Goal: Task Accomplishment & Management: Use online tool/utility

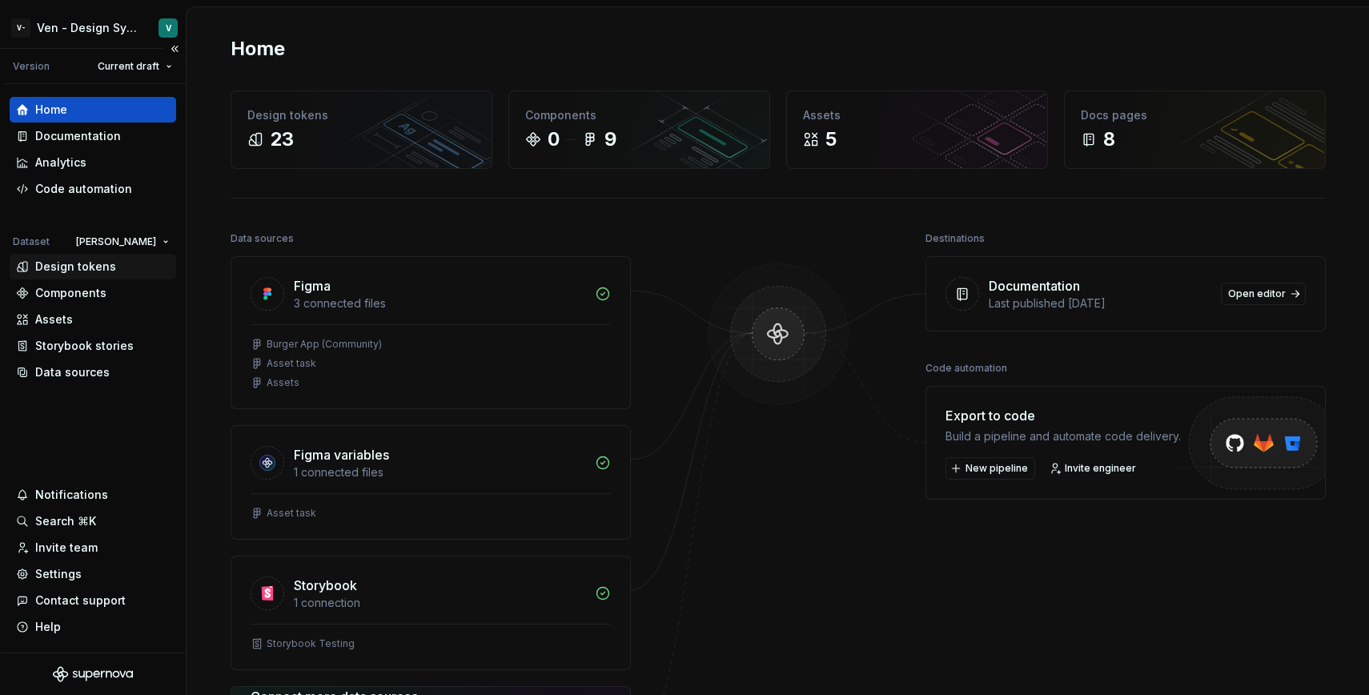
click at [94, 269] on div "Design tokens" at bounding box center [75, 267] width 81 height 16
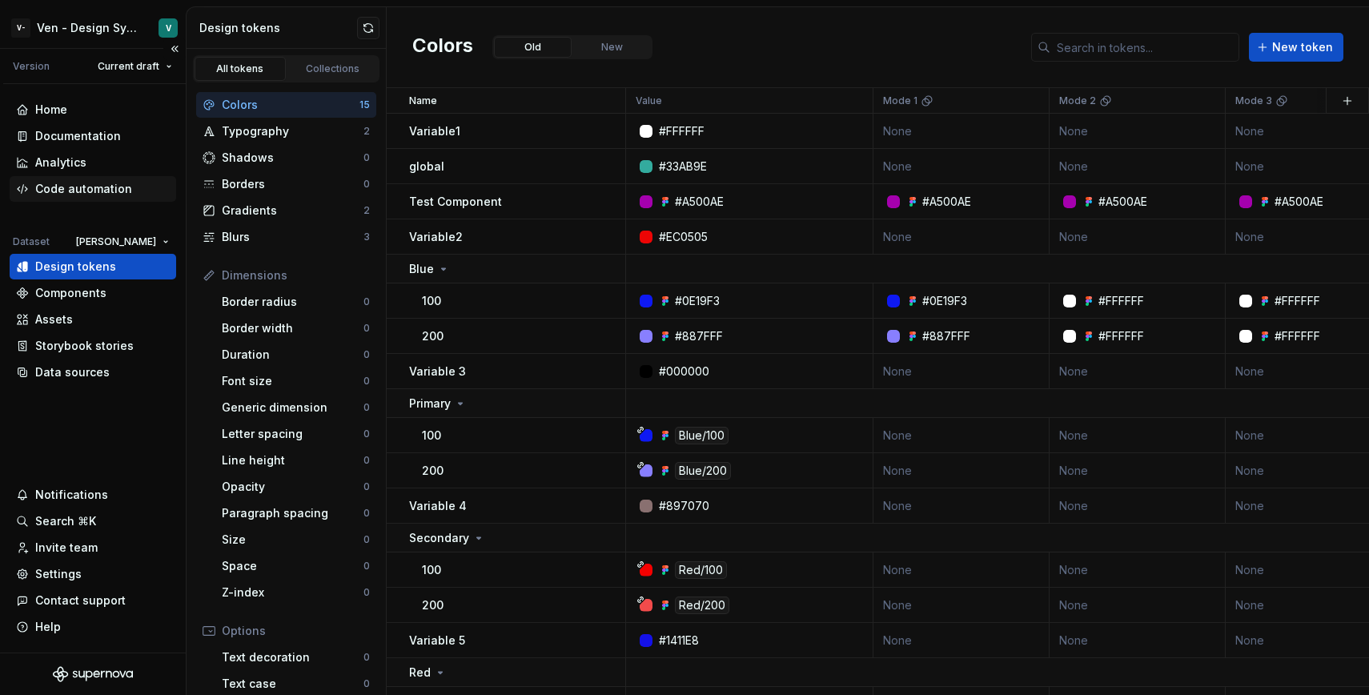
click at [90, 189] on div "Code automation" at bounding box center [83, 189] width 97 height 16
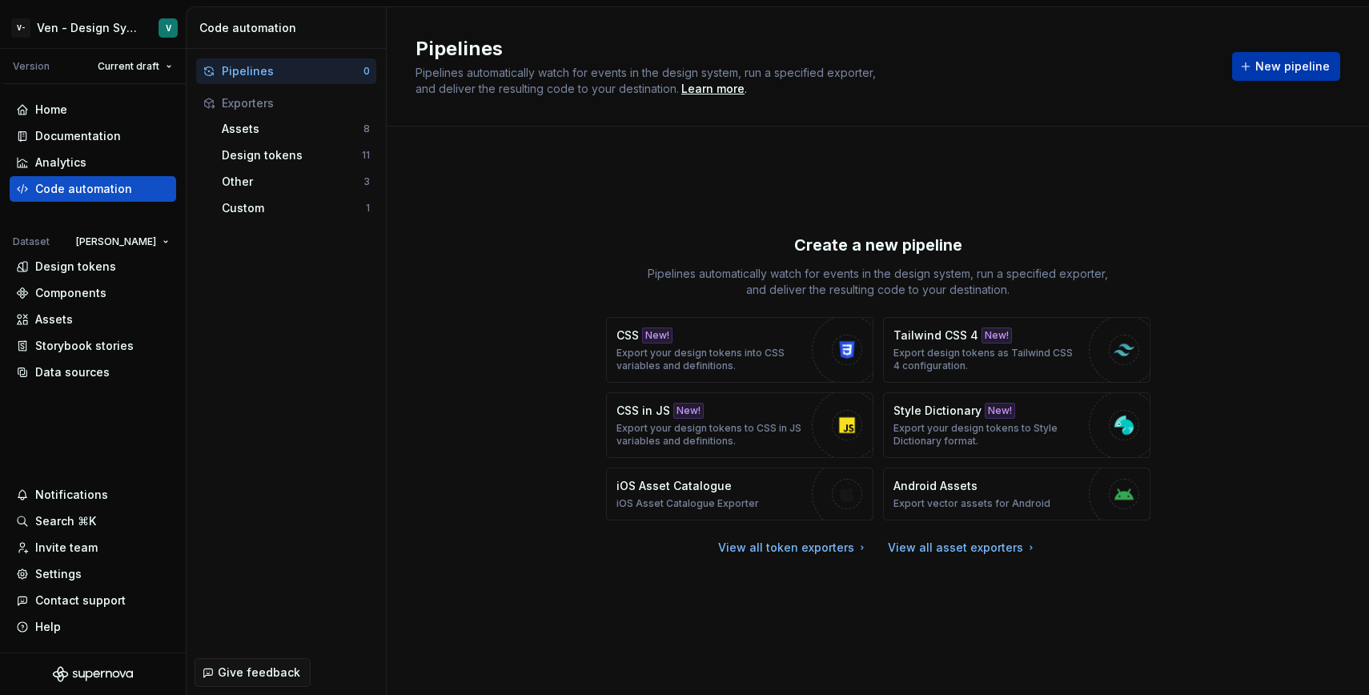
click at [1277, 64] on span "New pipeline" at bounding box center [1292, 66] width 74 height 16
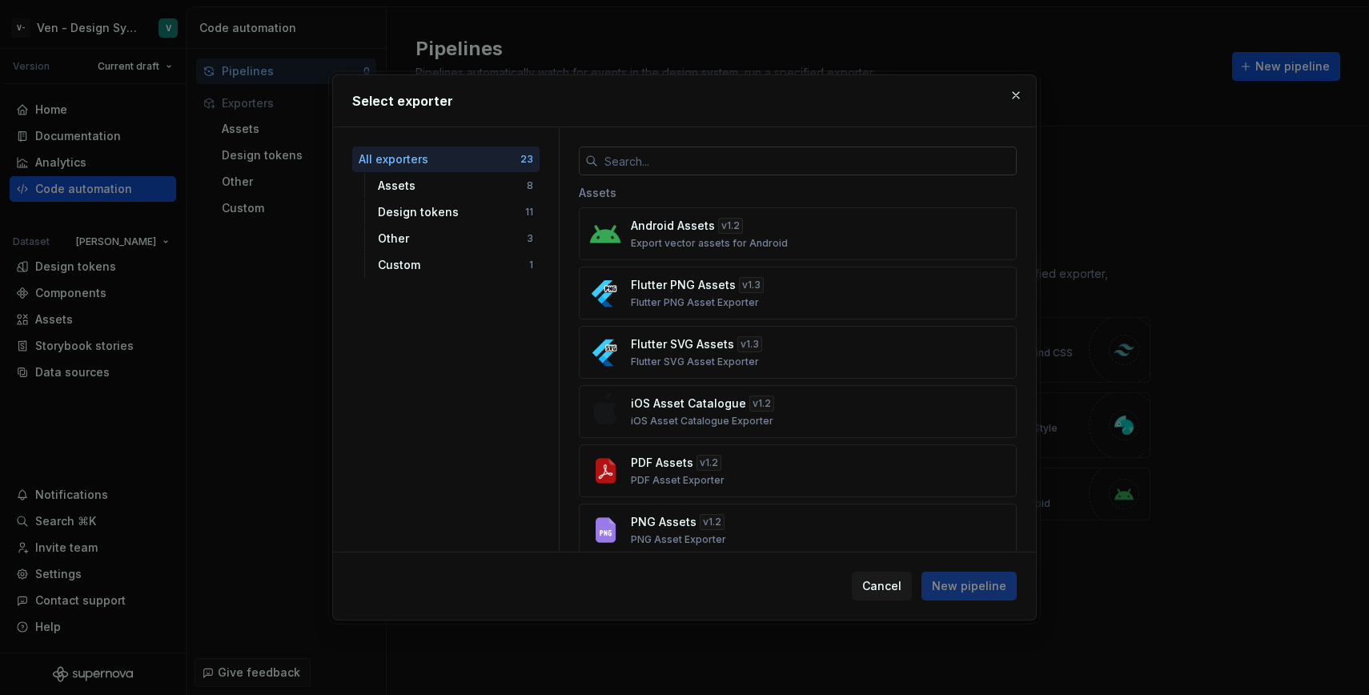
click at [677, 168] on input "text" at bounding box center [807, 160] width 419 height 29
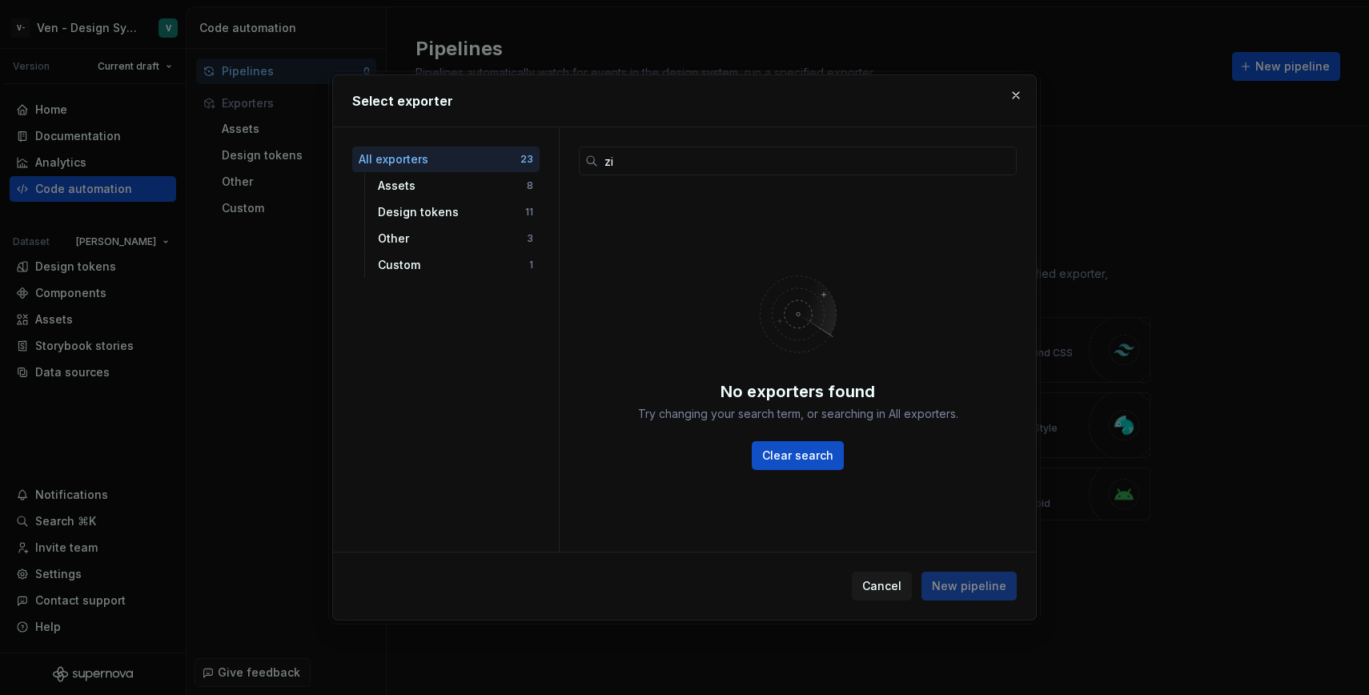
type input "z"
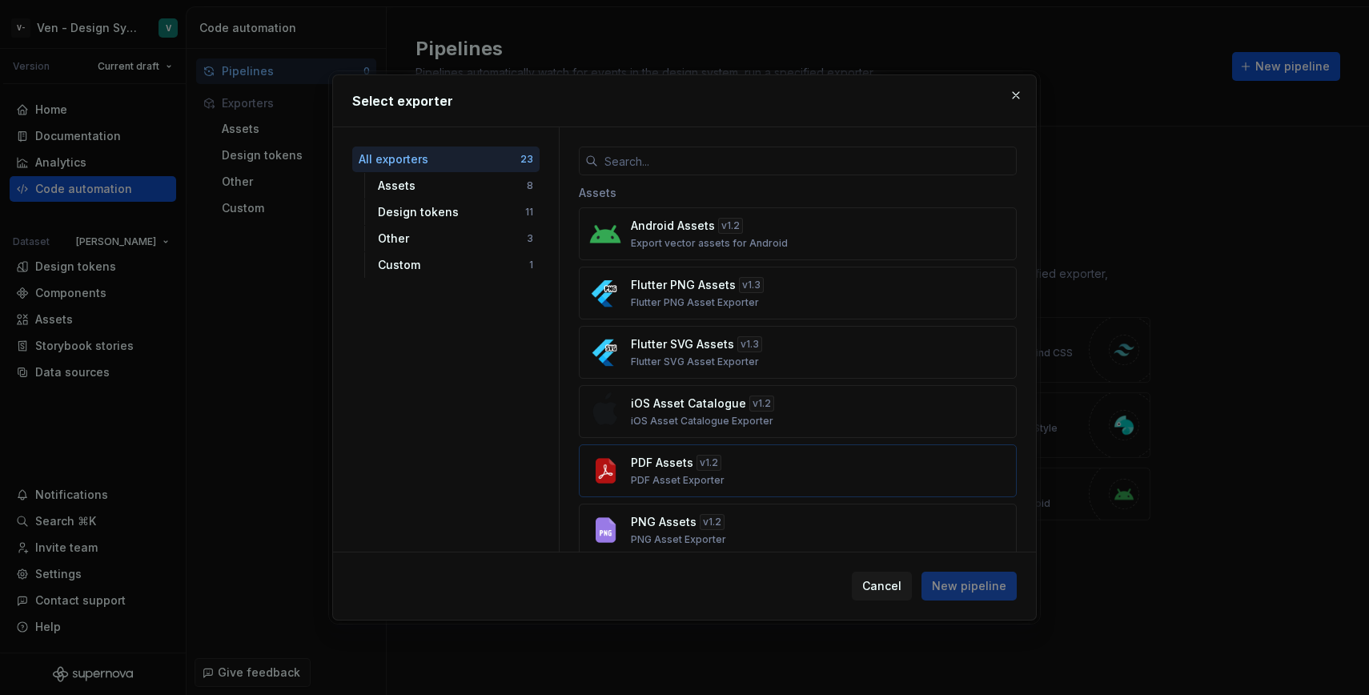
click at [861, 476] on div "PDF Assets v 1.2 PDF Asset Exporter" at bounding box center [793, 471] width 324 height 32
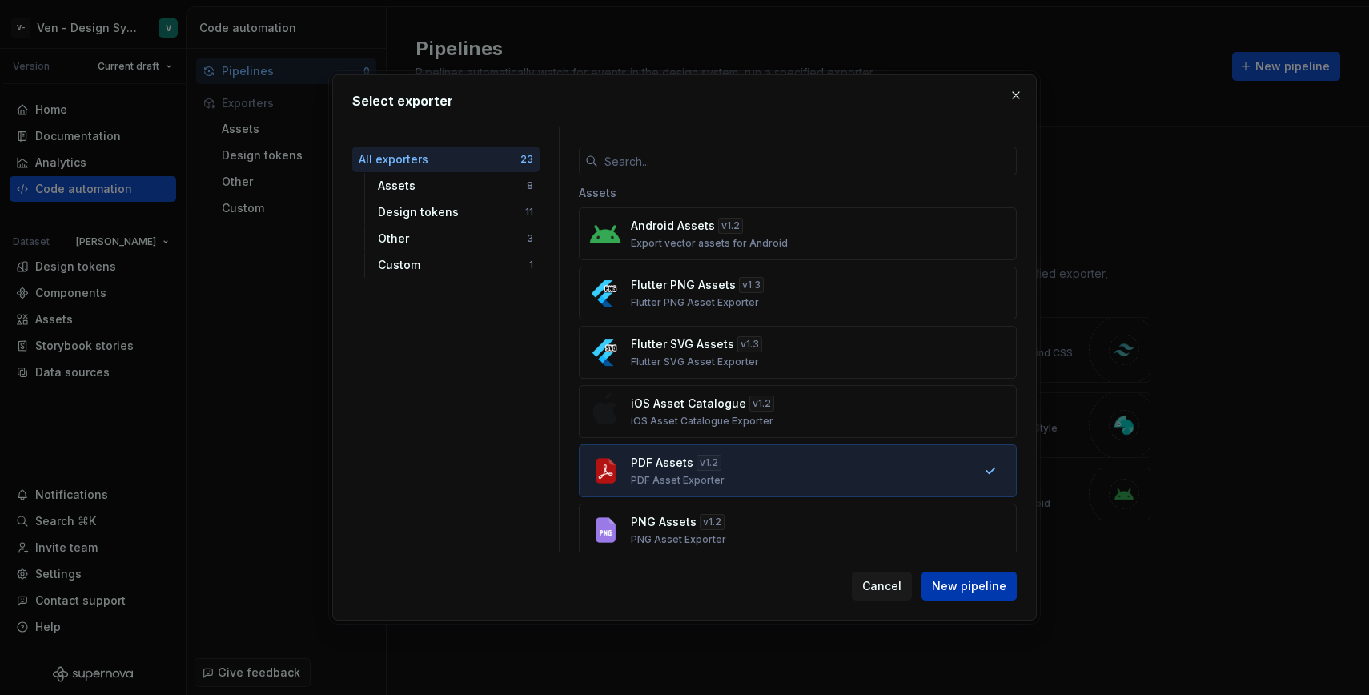
click at [977, 581] on span "New pipeline" at bounding box center [969, 586] width 74 height 16
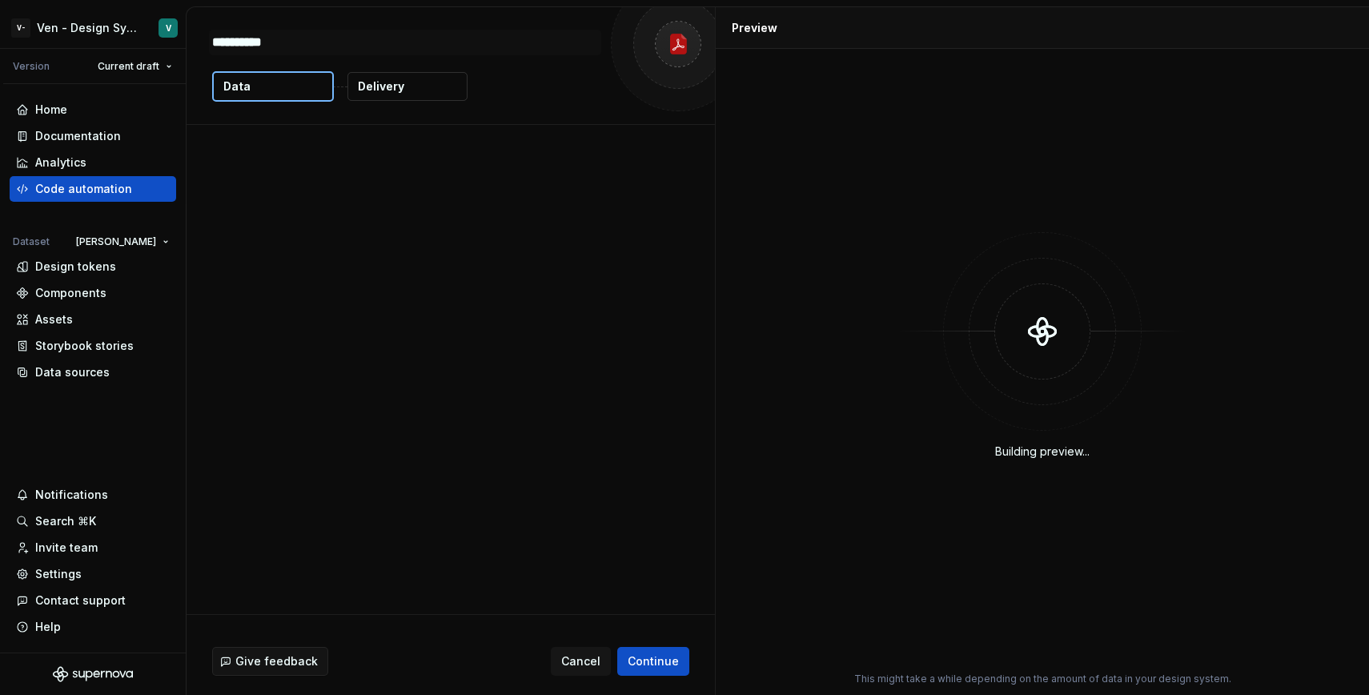
type textarea "*"
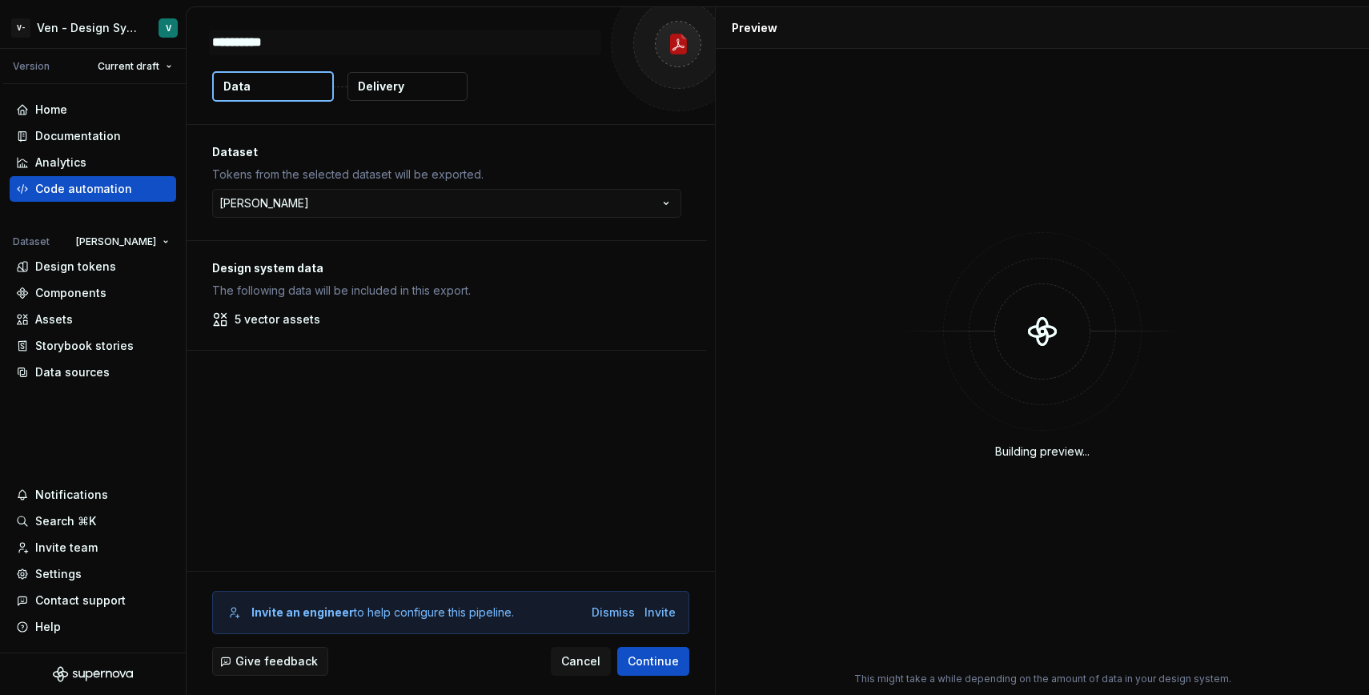
click at [283, 319] on p "5 vector assets" at bounding box center [278, 319] width 86 height 16
click at [384, 94] on button "Delivery" at bounding box center [407, 86] width 120 height 29
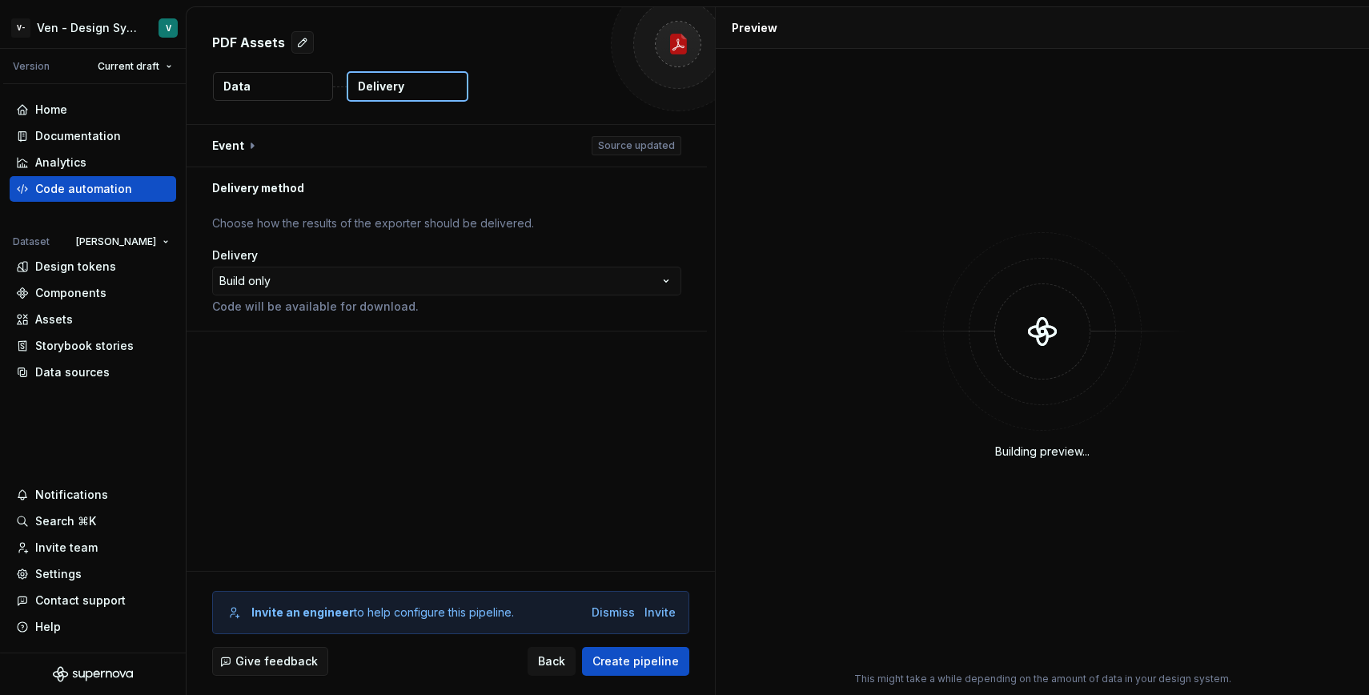
click at [297, 90] on button "Data" at bounding box center [273, 86] width 120 height 29
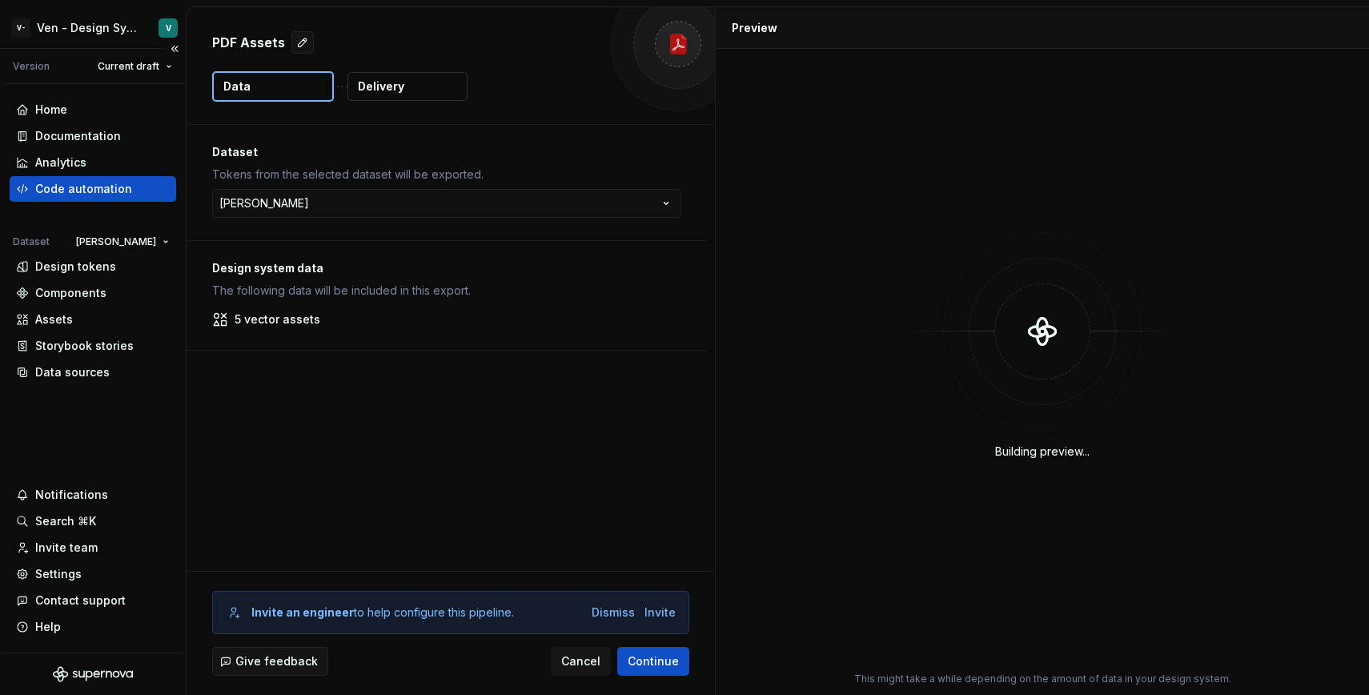
click at [114, 194] on div "Code automation" at bounding box center [83, 189] width 97 height 16
click at [94, 277] on div "Design tokens" at bounding box center [93, 267] width 166 height 26
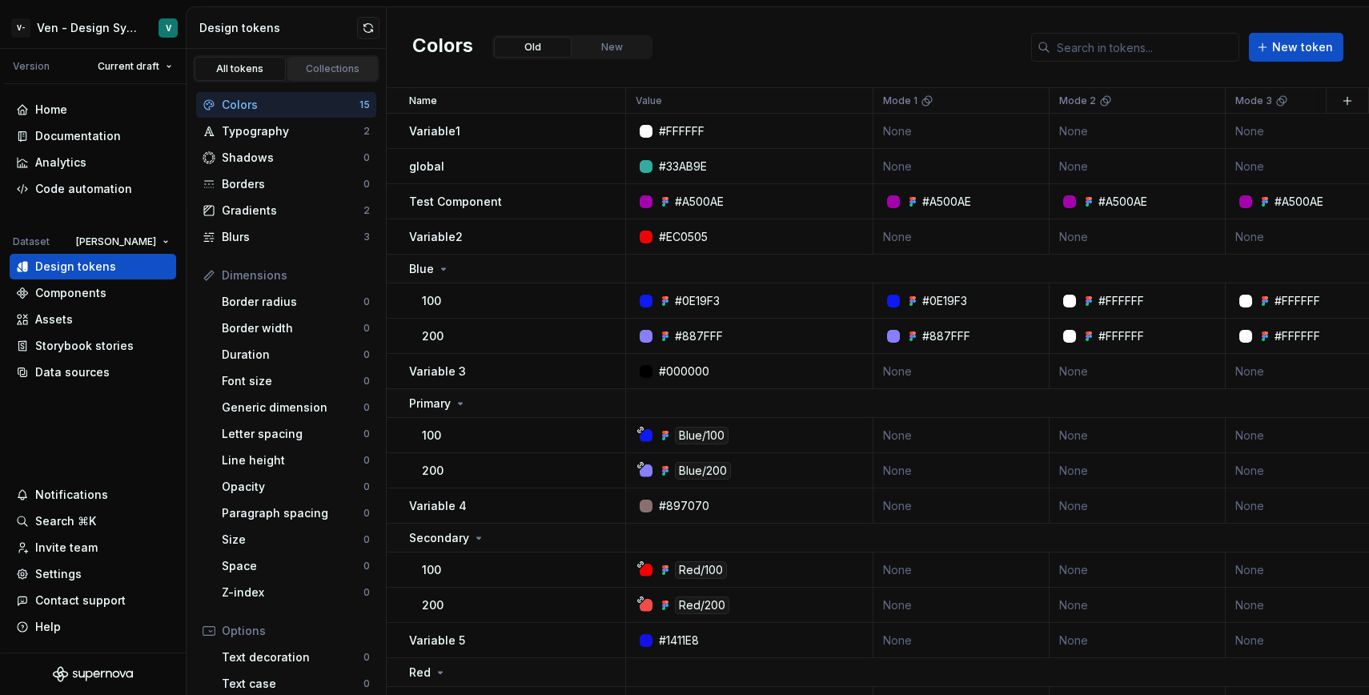
click at [309, 70] on div "Collections" at bounding box center [333, 68] width 80 height 13
click at [234, 70] on div "All tokens" at bounding box center [240, 68] width 80 height 13
click at [118, 187] on div "Code automation" at bounding box center [83, 189] width 97 height 16
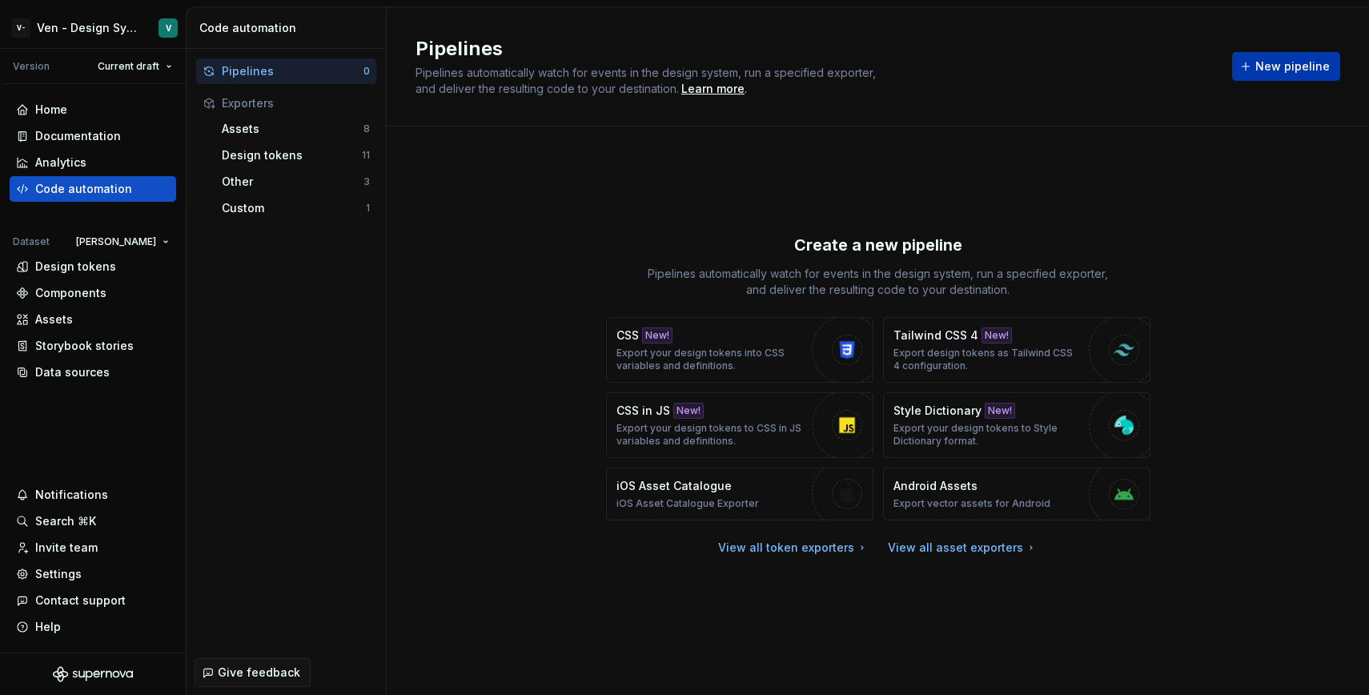
click at [1308, 62] on span "New pipeline" at bounding box center [1292, 66] width 74 height 16
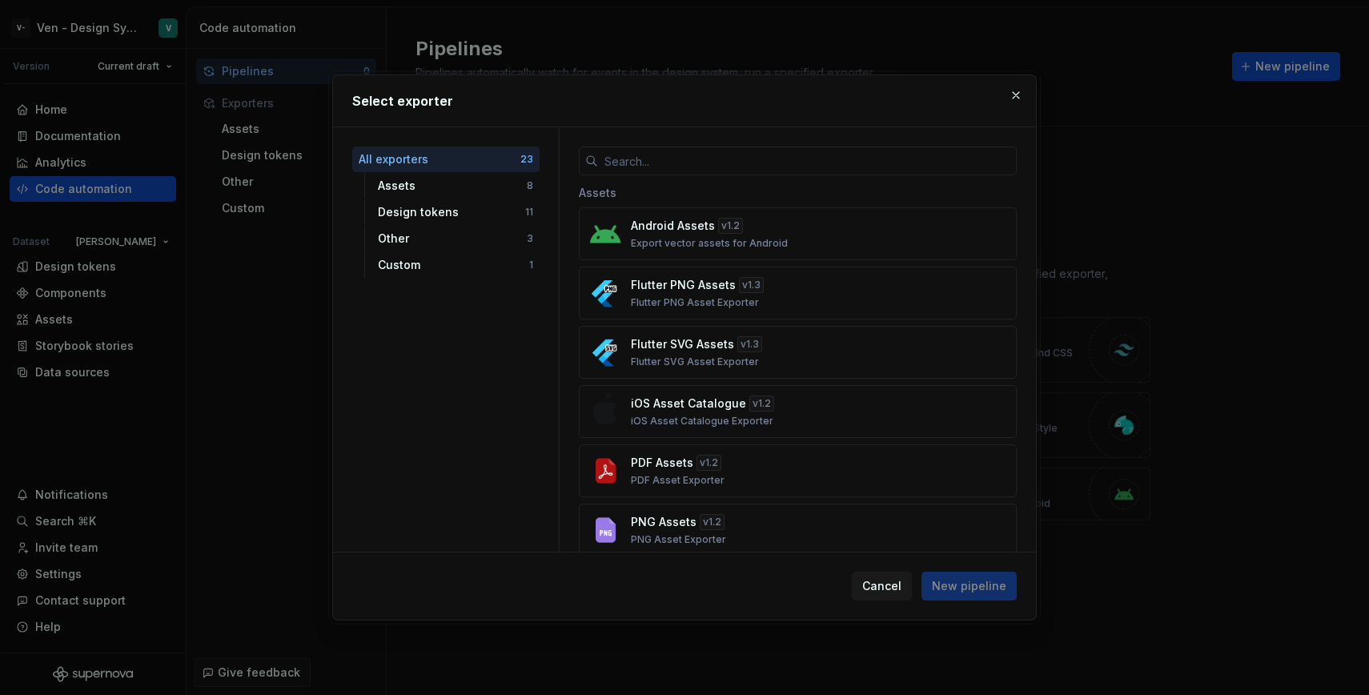
click at [700, 141] on div at bounding box center [798, 151] width 476 height 48
click at [702, 174] on input "text" at bounding box center [807, 160] width 419 height 29
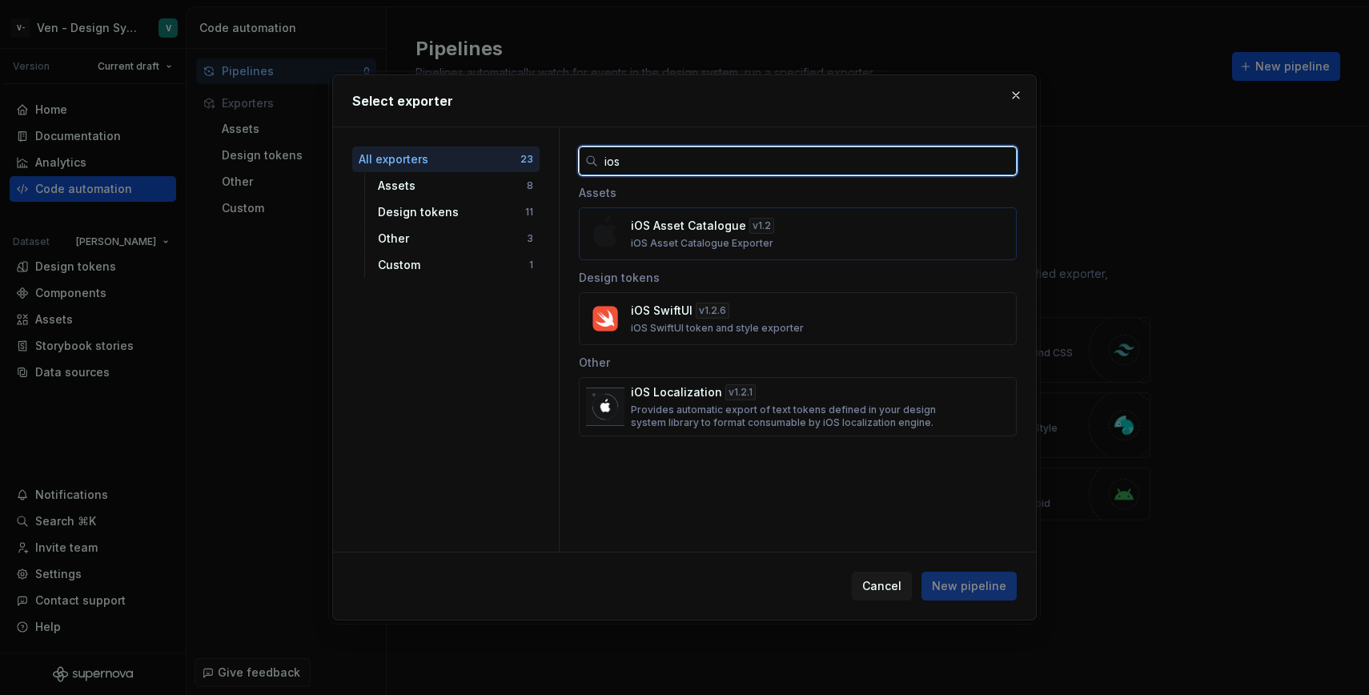
type input "ios"
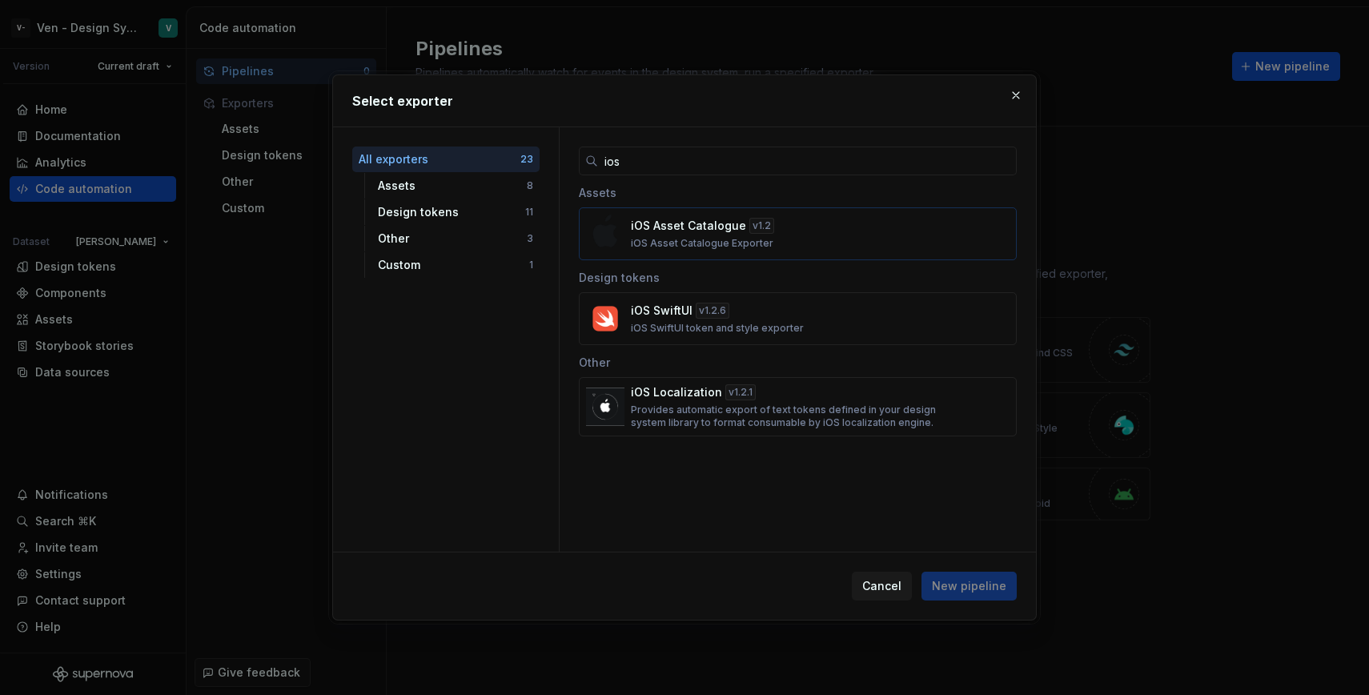
click at [693, 237] on p "iOS Asset Catalogue Exporter" at bounding box center [702, 243] width 142 height 13
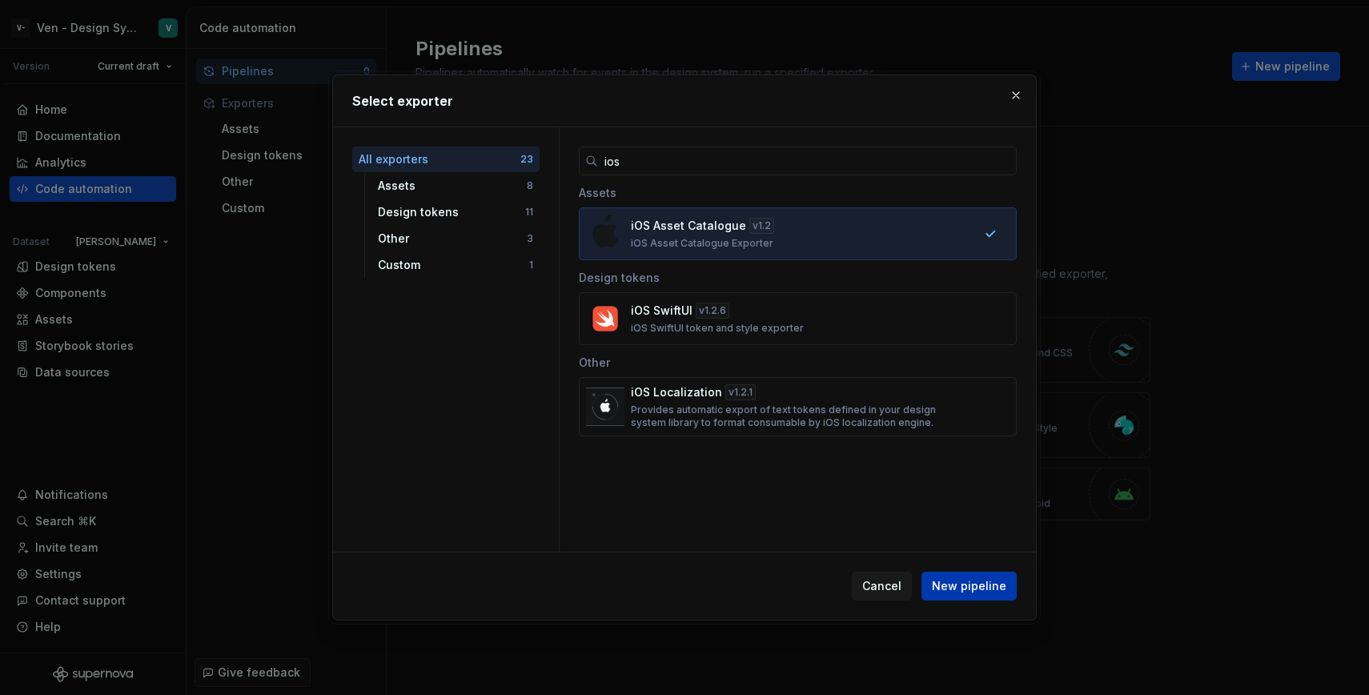
click at [964, 592] on span "New pipeline" at bounding box center [969, 586] width 74 height 16
type textarea "*"
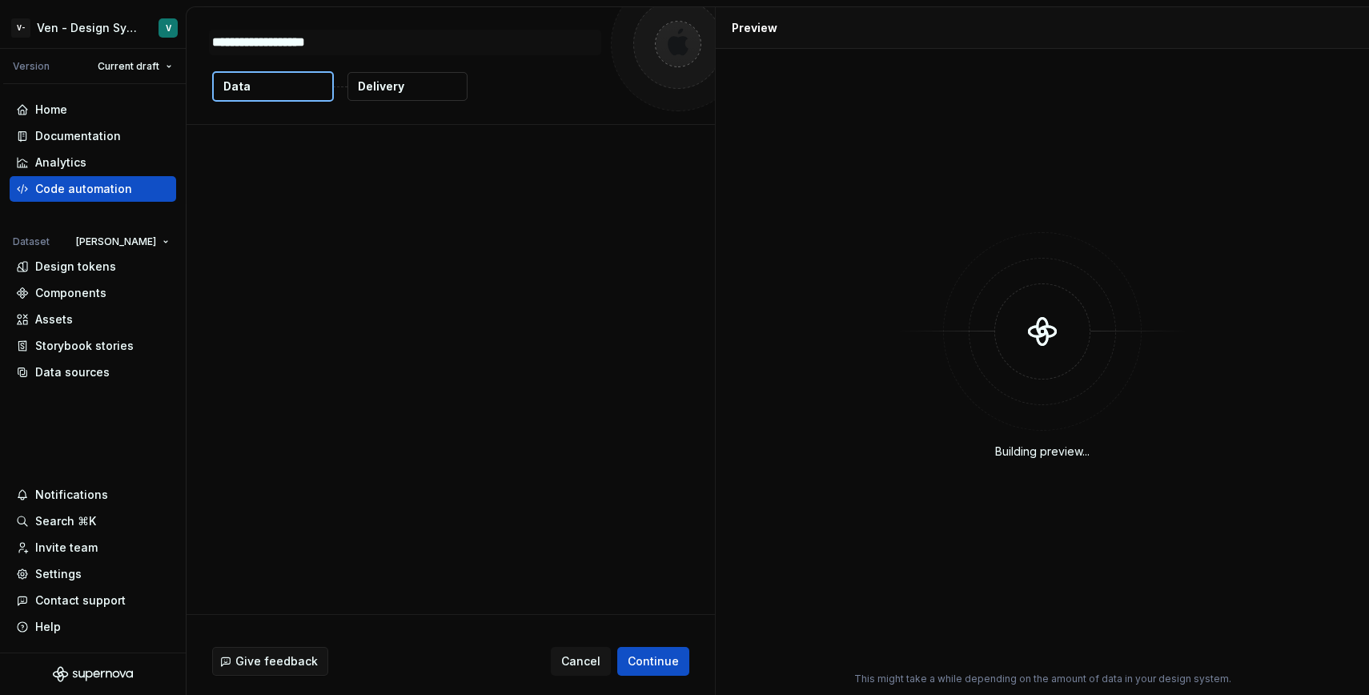
click at [973, 585] on div "Building preview..." at bounding box center [1042, 345] width 634 height 574
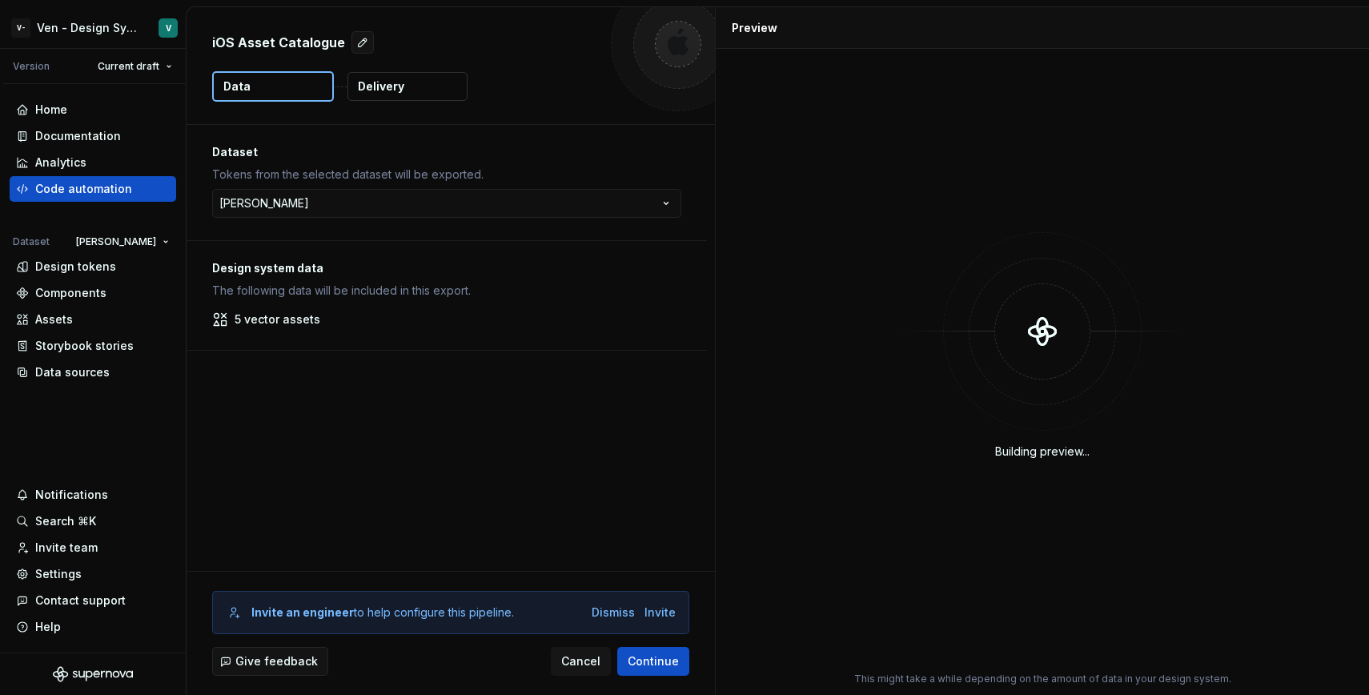
click at [319, 321] on div "5 vector assets" at bounding box center [446, 319] width 469 height 16
click at [673, 659] on span "Continue" at bounding box center [653, 661] width 51 height 16
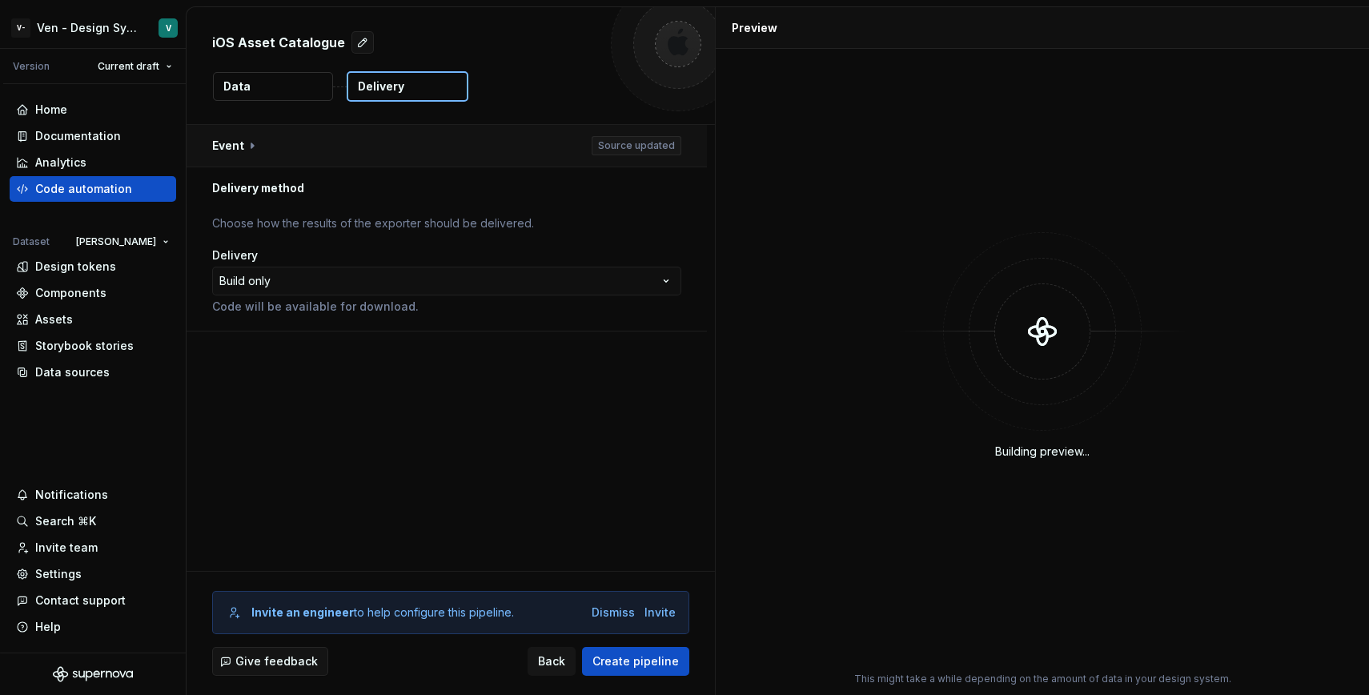
click at [311, 138] on button "button" at bounding box center [447, 146] width 520 height 42
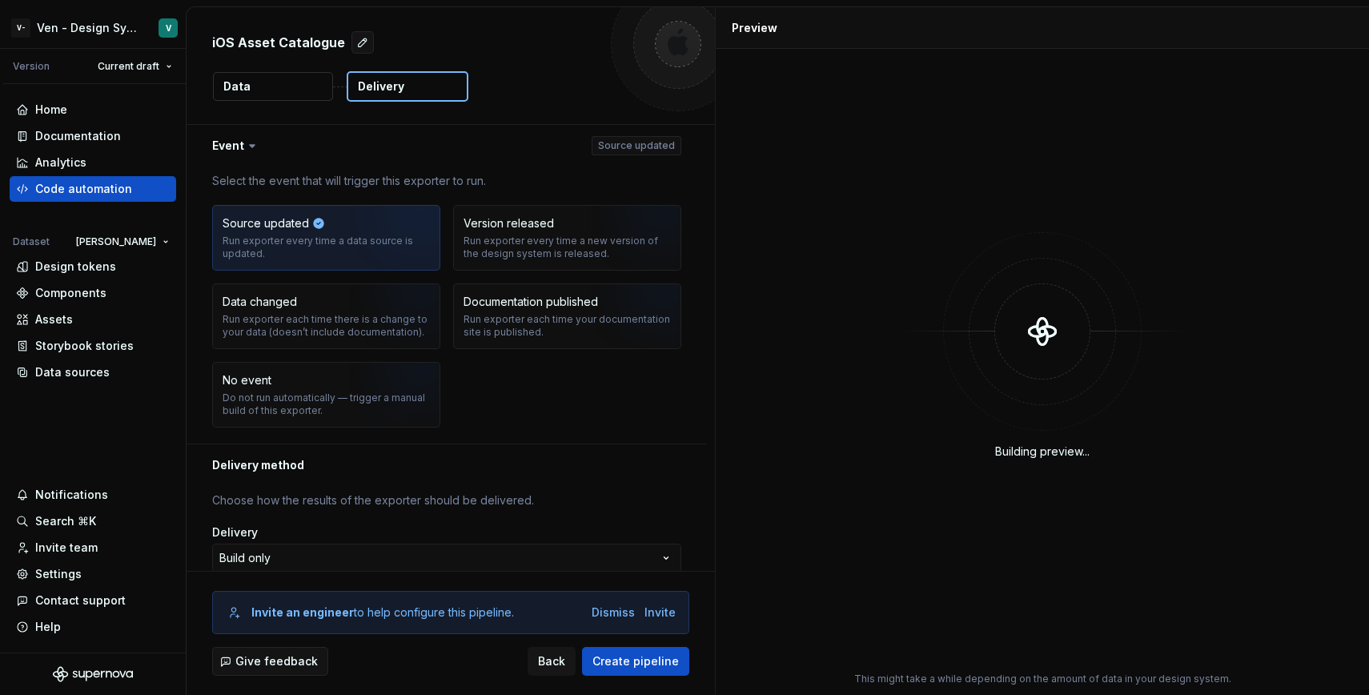
scroll to position [38, 0]
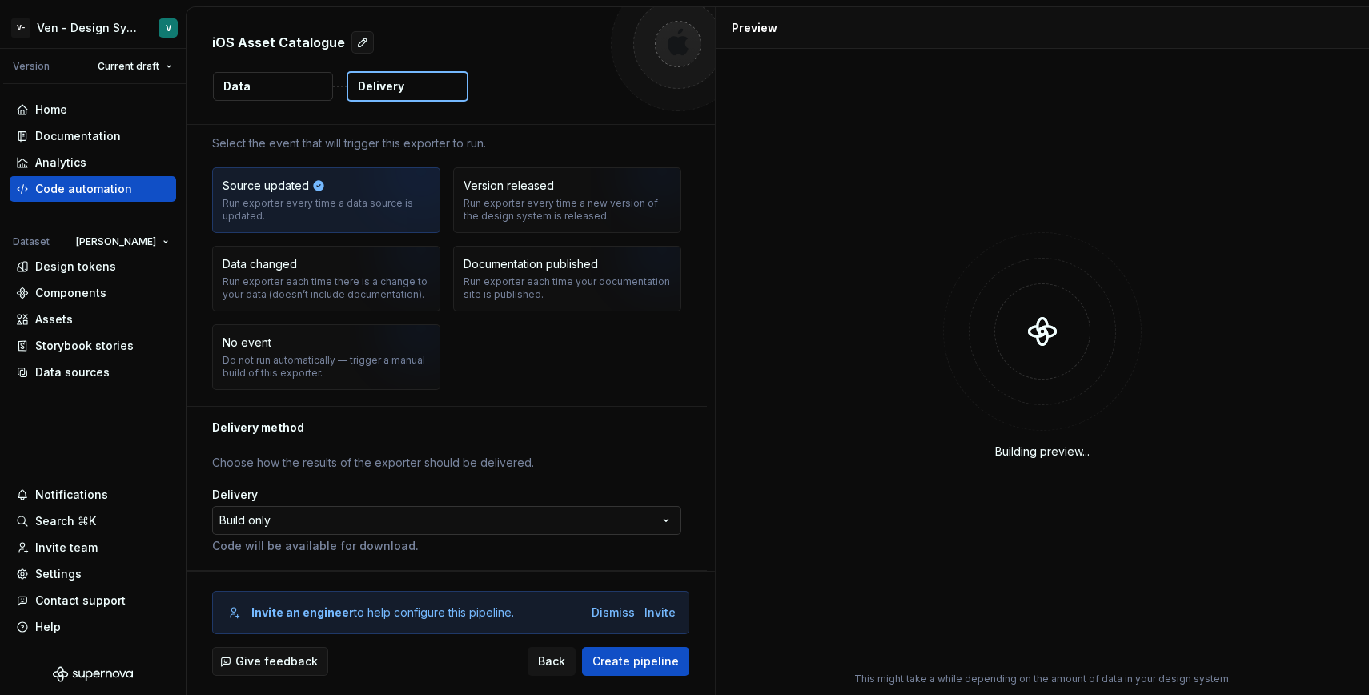
click at [461, 530] on html "**********" at bounding box center [684, 347] width 1369 height 695
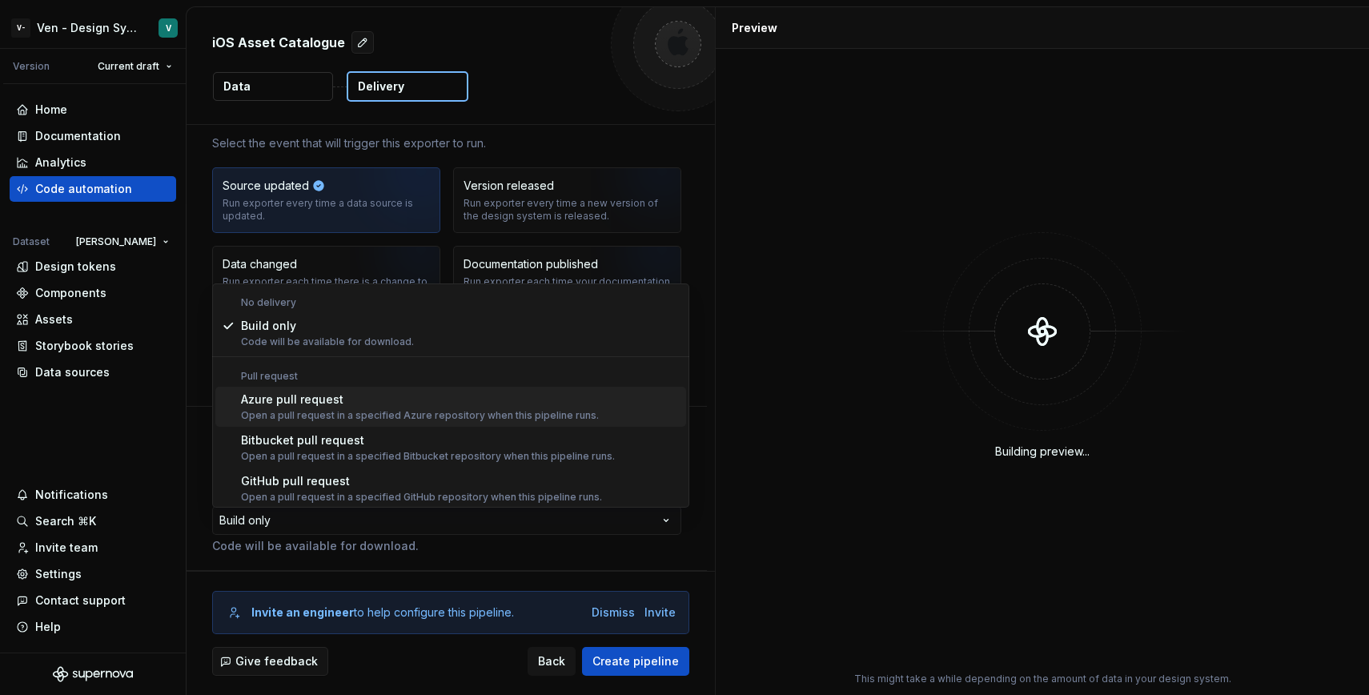
scroll to position [45, 0]
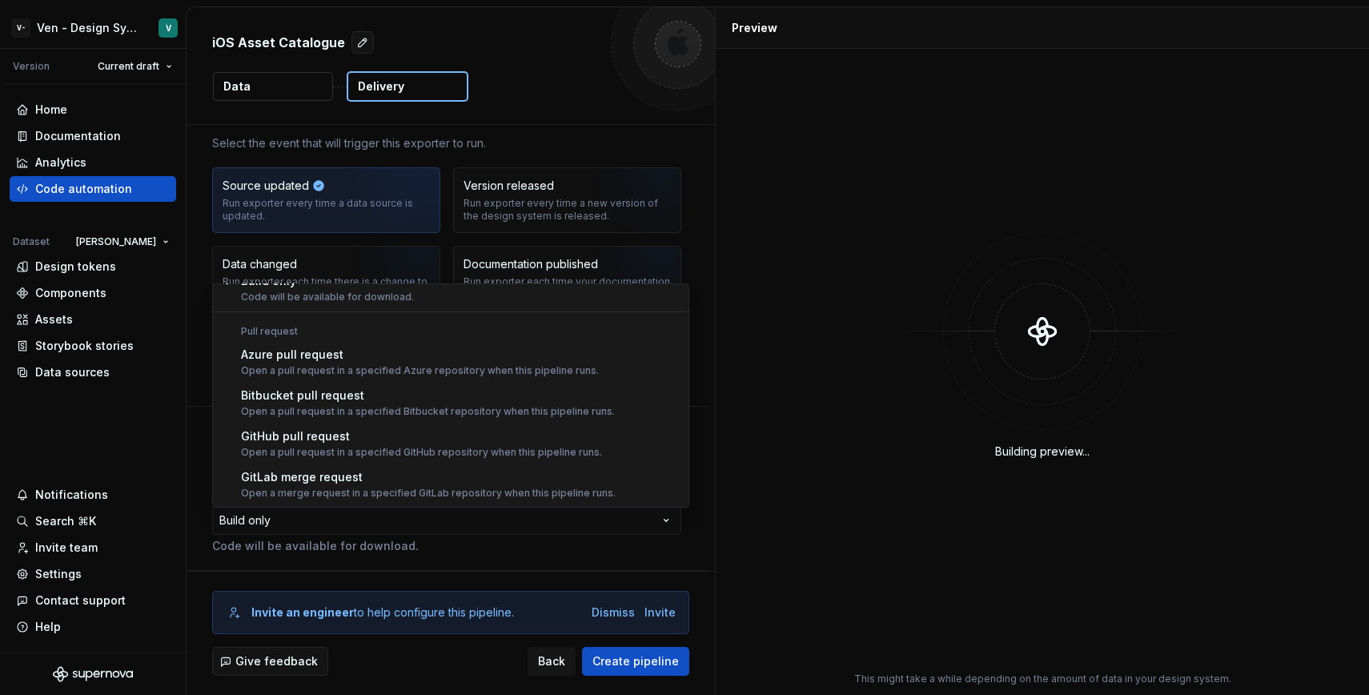
click at [581, 152] on html "**********" at bounding box center [684, 347] width 1369 height 695
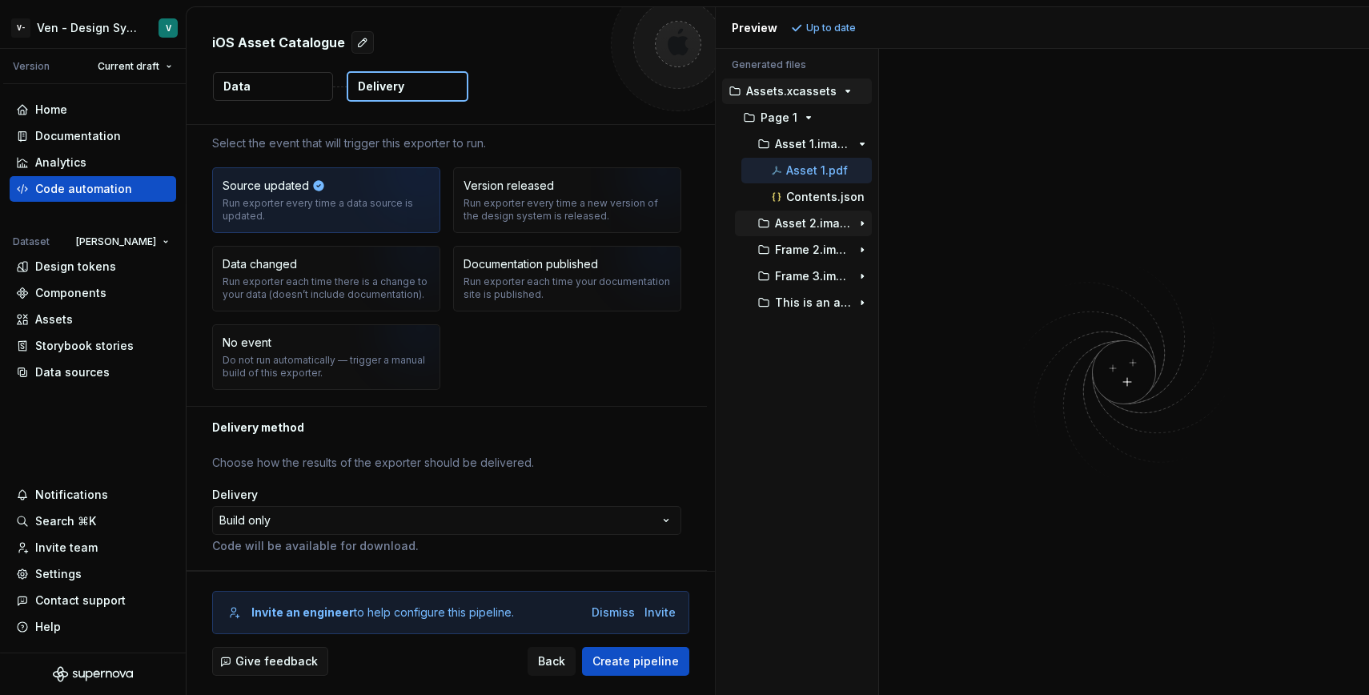
click at [819, 219] on p "Asset 2.imageset" at bounding box center [813, 223] width 76 height 13
click at [784, 135] on button "Asset 1.imageset" at bounding box center [803, 144] width 137 height 18
click at [792, 82] on button "Assets.xcassets" at bounding box center [797, 91] width 150 height 18
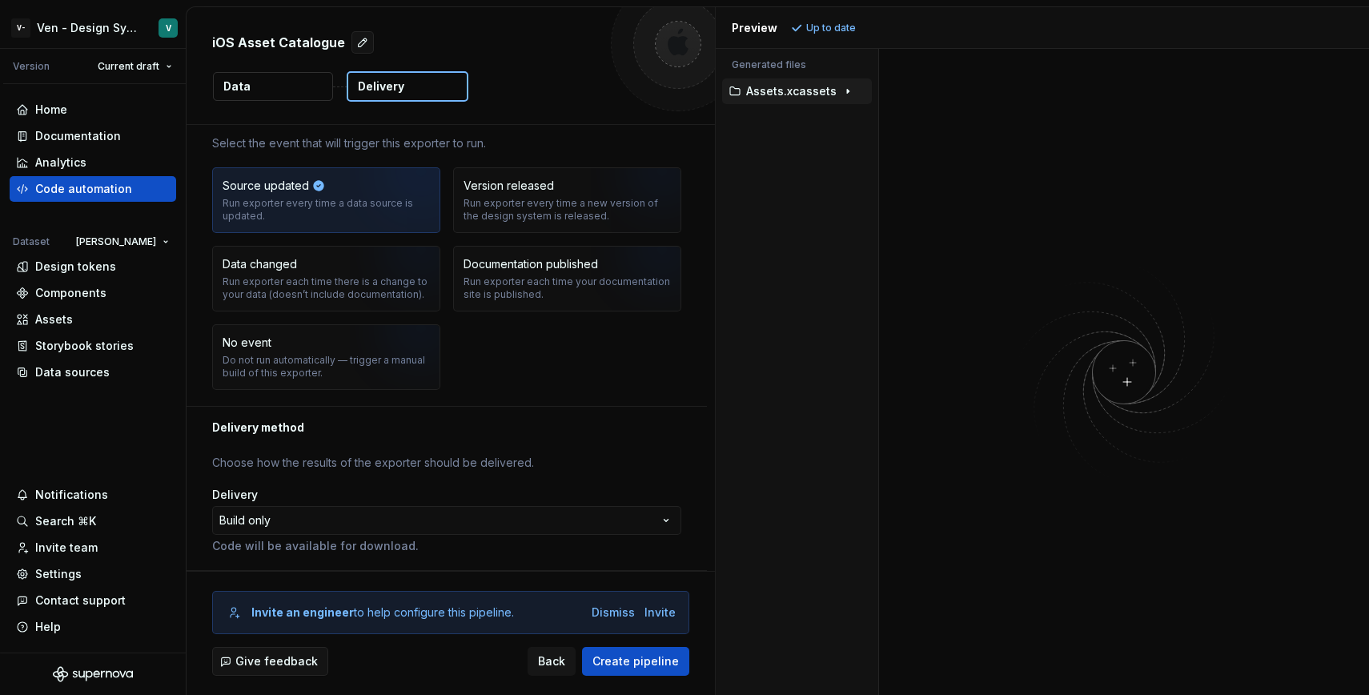
click at [802, 97] on p "Assets.xcassets" at bounding box center [791, 91] width 90 height 13
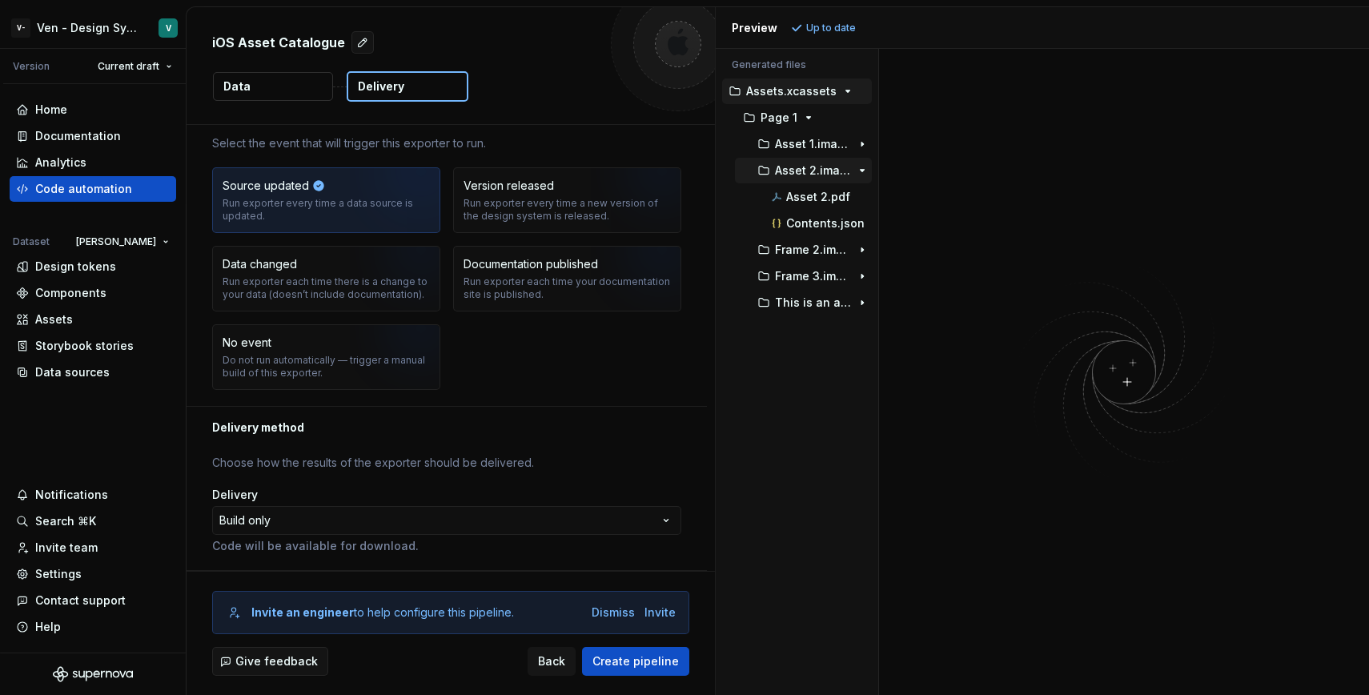
click at [804, 169] on p "Asset 2.imageset" at bounding box center [813, 170] width 76 height 13
click at [800, 96] on p "Assets.xcassets" at bounding box center [791, 91] width 90 height 13
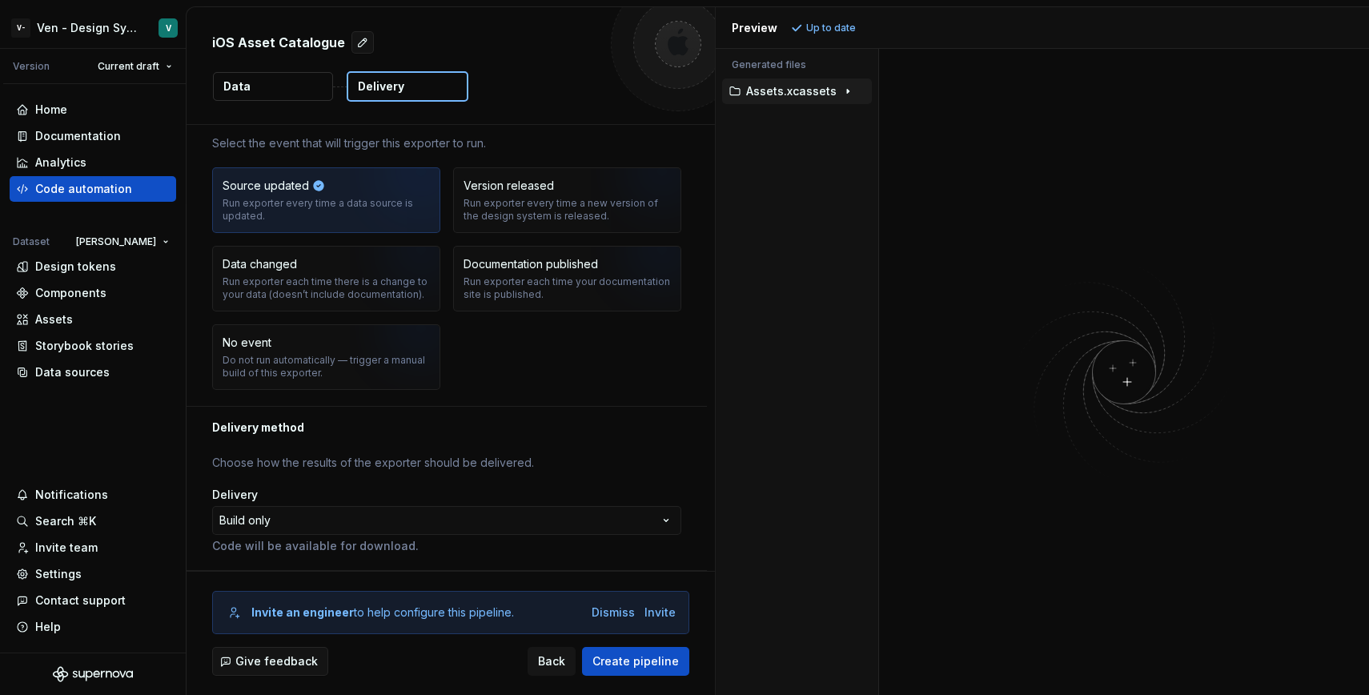
click at [841, 86] on icon "button" at bounding box center [847, 91] width 13 height 13
click at [808, 124] on button "Page 1" at bounding box center [799, 118] width 143 height 18
click at [804, 117] on icon "button" at bounding box center [808, 117] width 13 height 13
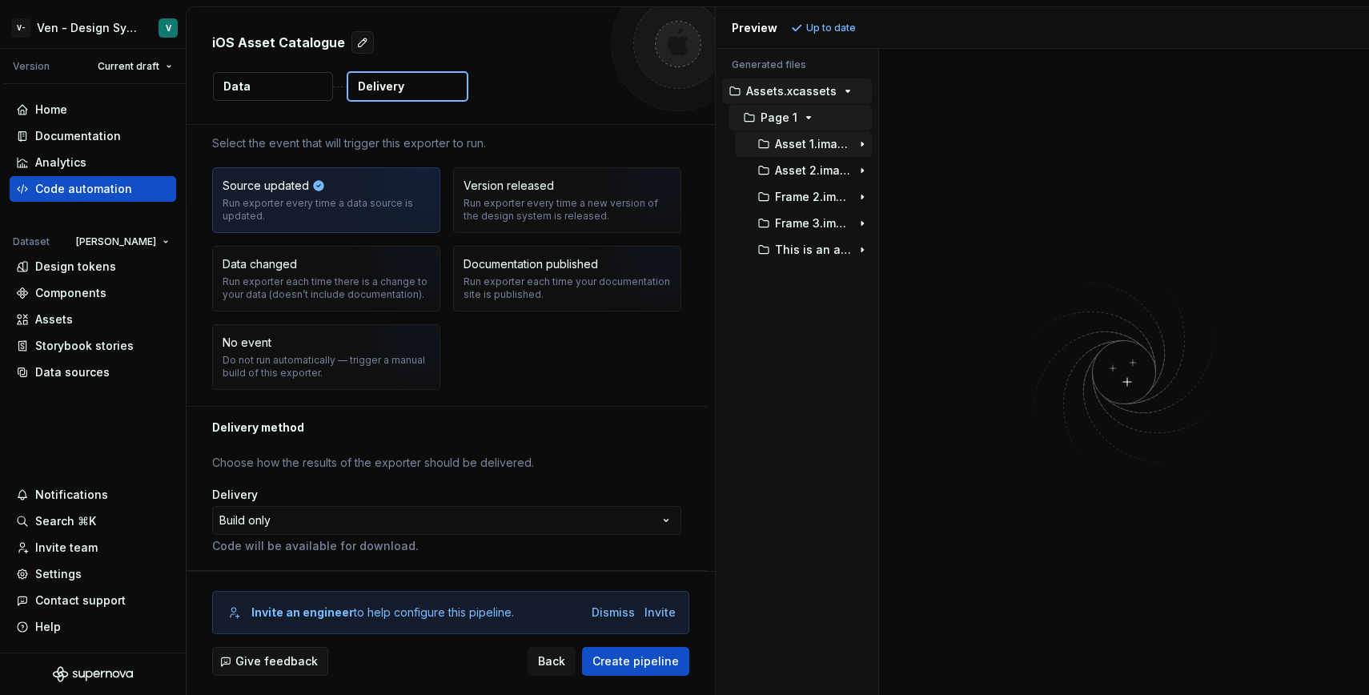
click at [859, 147] on icon "button" at bounding box center [862, 144] width 13 height 13
click at [864, 223] on icon "button" at bounding box center [862, 223] width 13 height 13
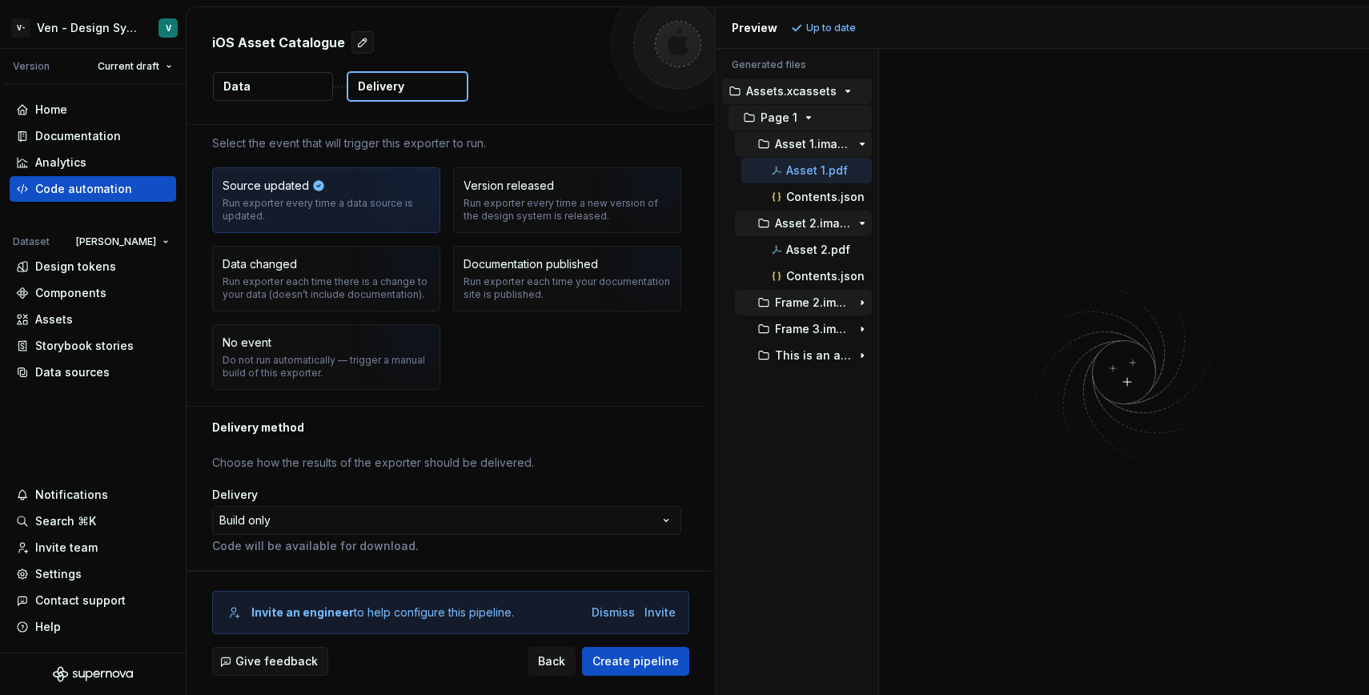
click at [866, 299] on icon "button" at bounding box center [862, 302] width 13 height 13
click at [857, 384] on icon "button" at bounding box center [862, 381] width 13 height 13
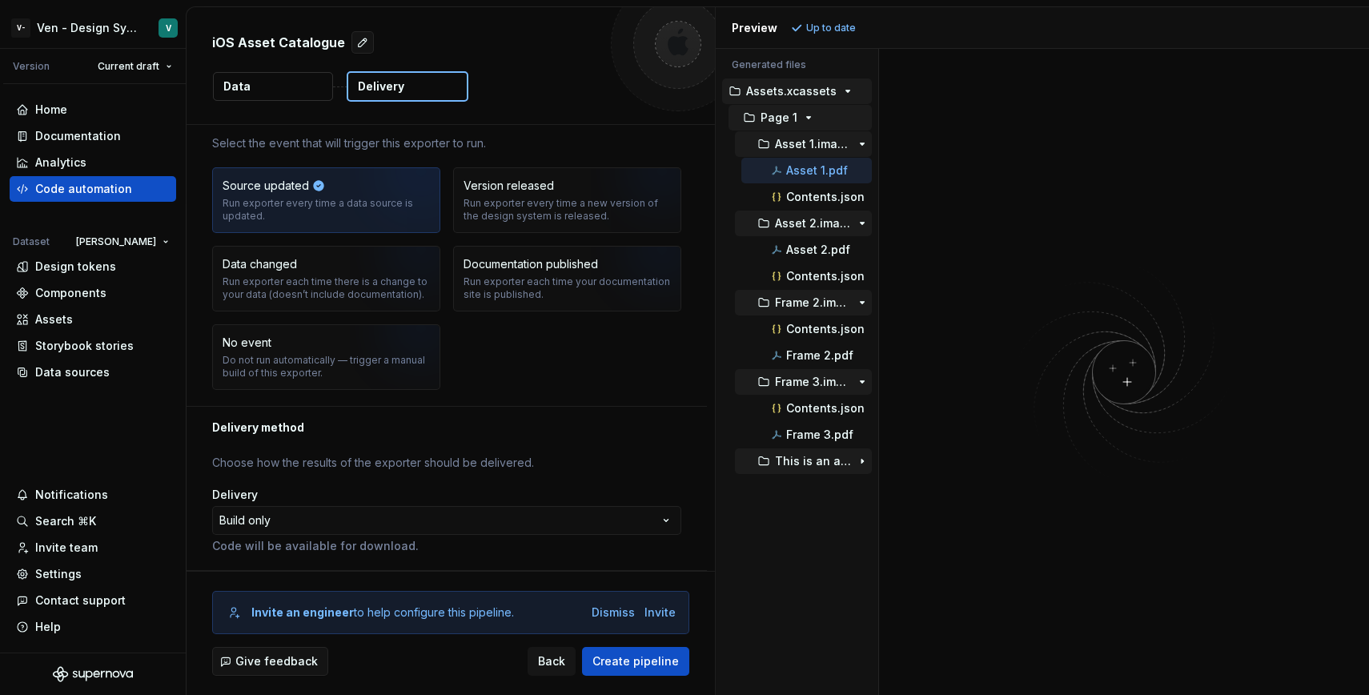
click at [857, 456] on icon "button" at bounding box center [862, 461] width 13 height 13
click at [104, 273] on div "Design tokens" at bounding box center [75, 267] width 81 height 16
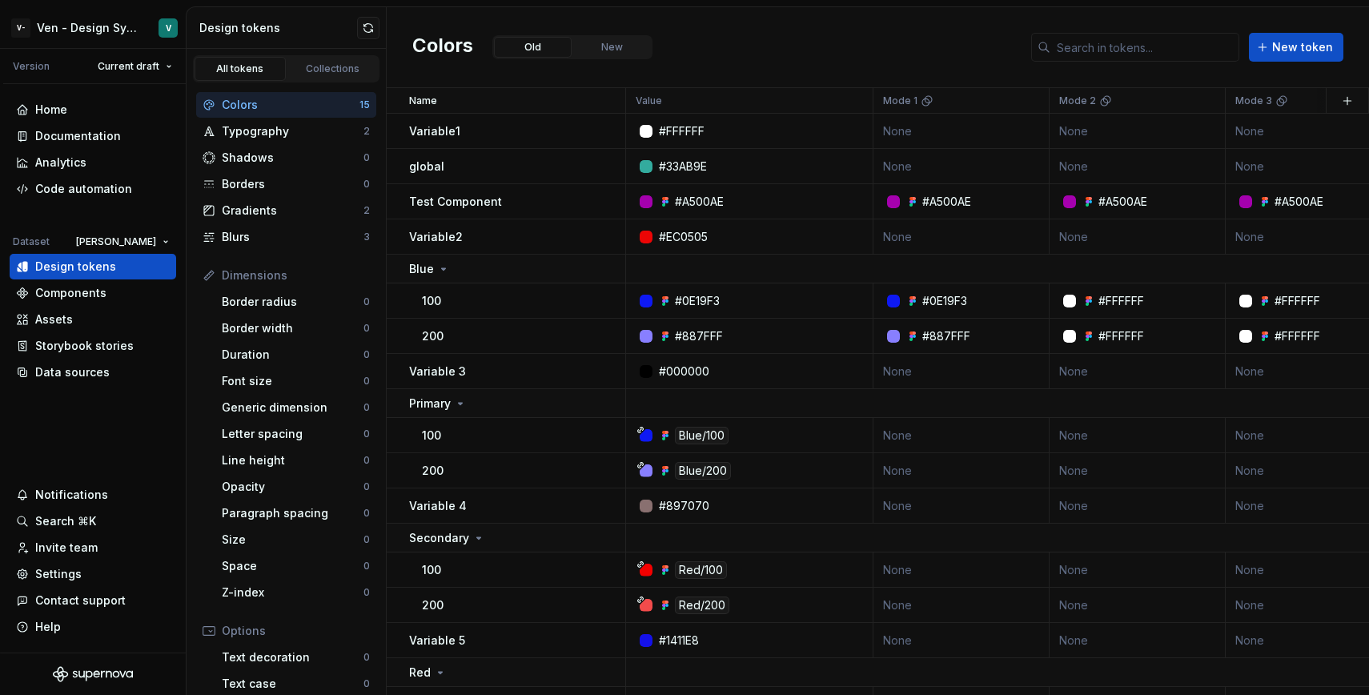
scroll to position [62, 0]
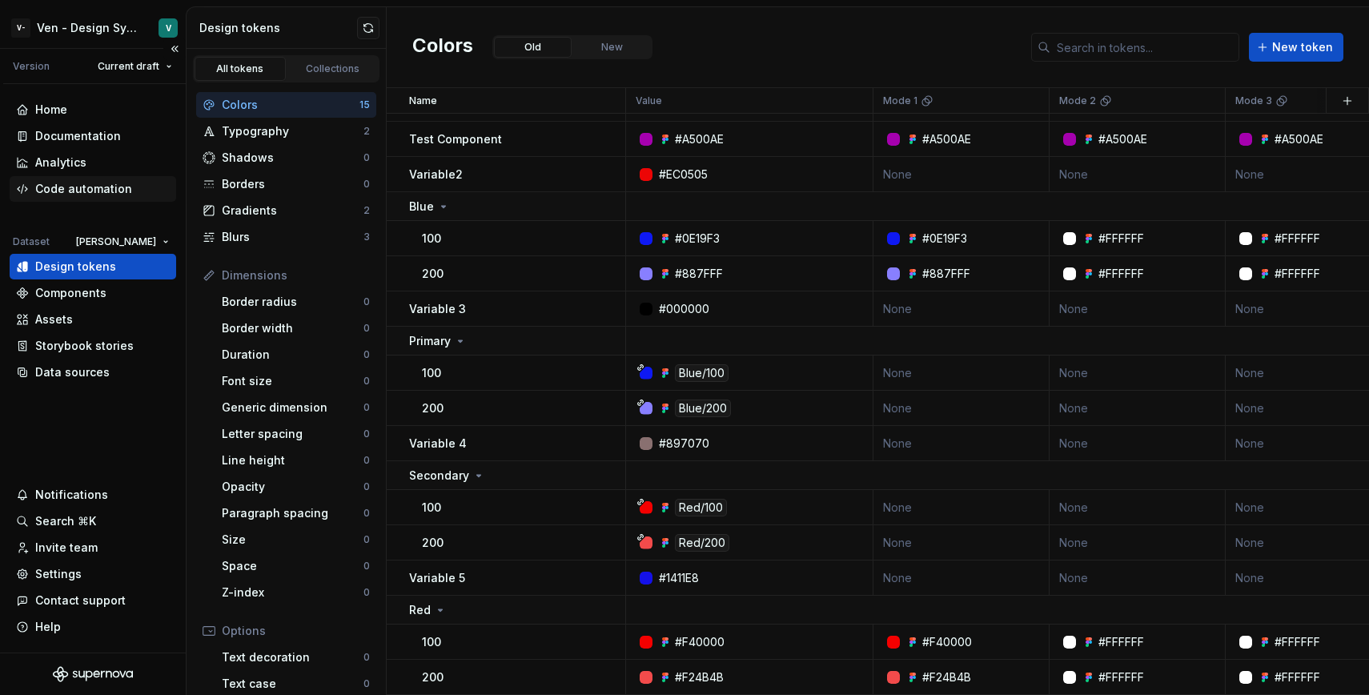
click at [123, 192] on div "Code automation" at bounding box center [83, 189] width 97 height 16
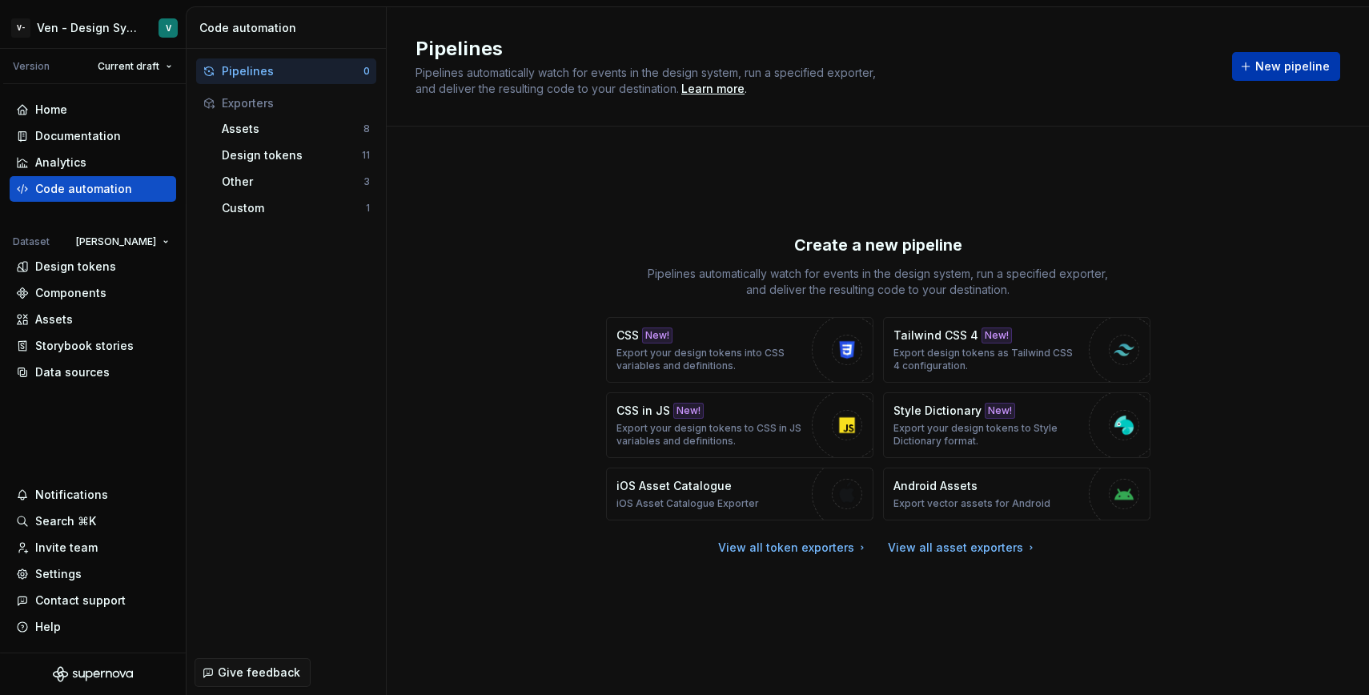
click at [1282, 66] on span "New pipeline" at bounding box center [1292, 66] width 74 height 16
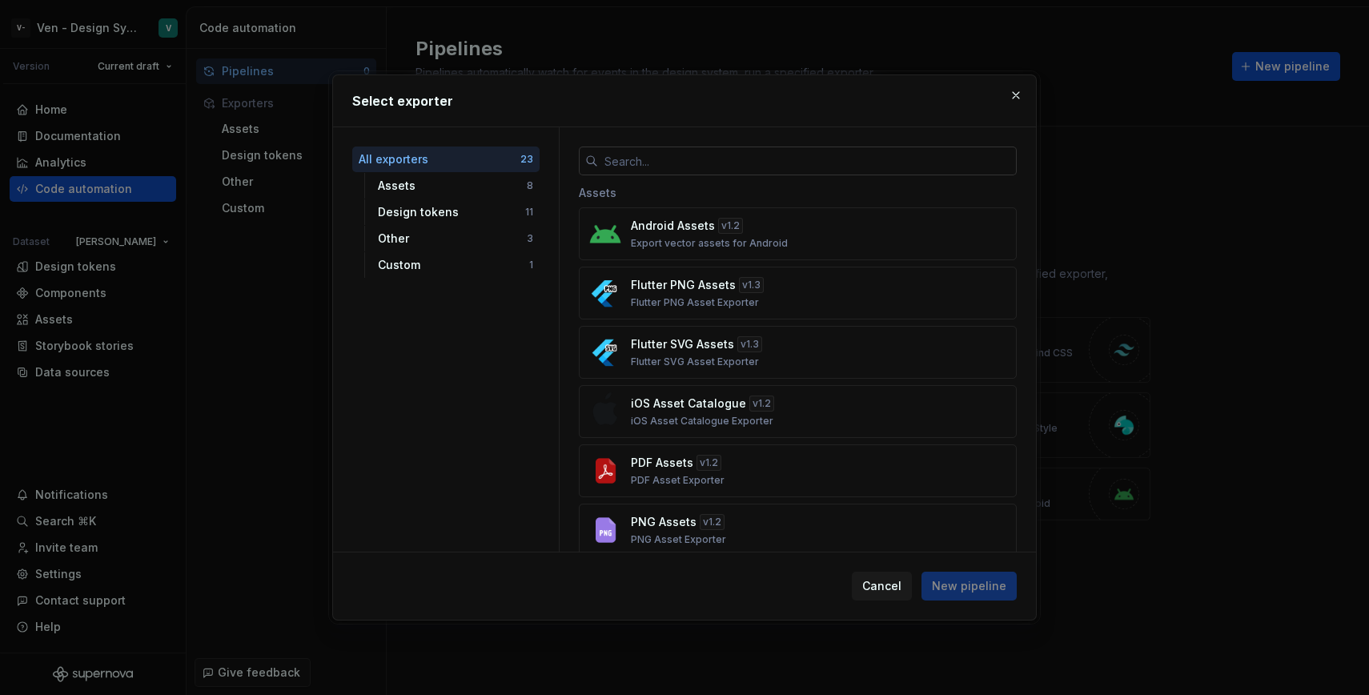
click at [755, 167] on input "text" at bounding box center [807, 160] width 419 height 29
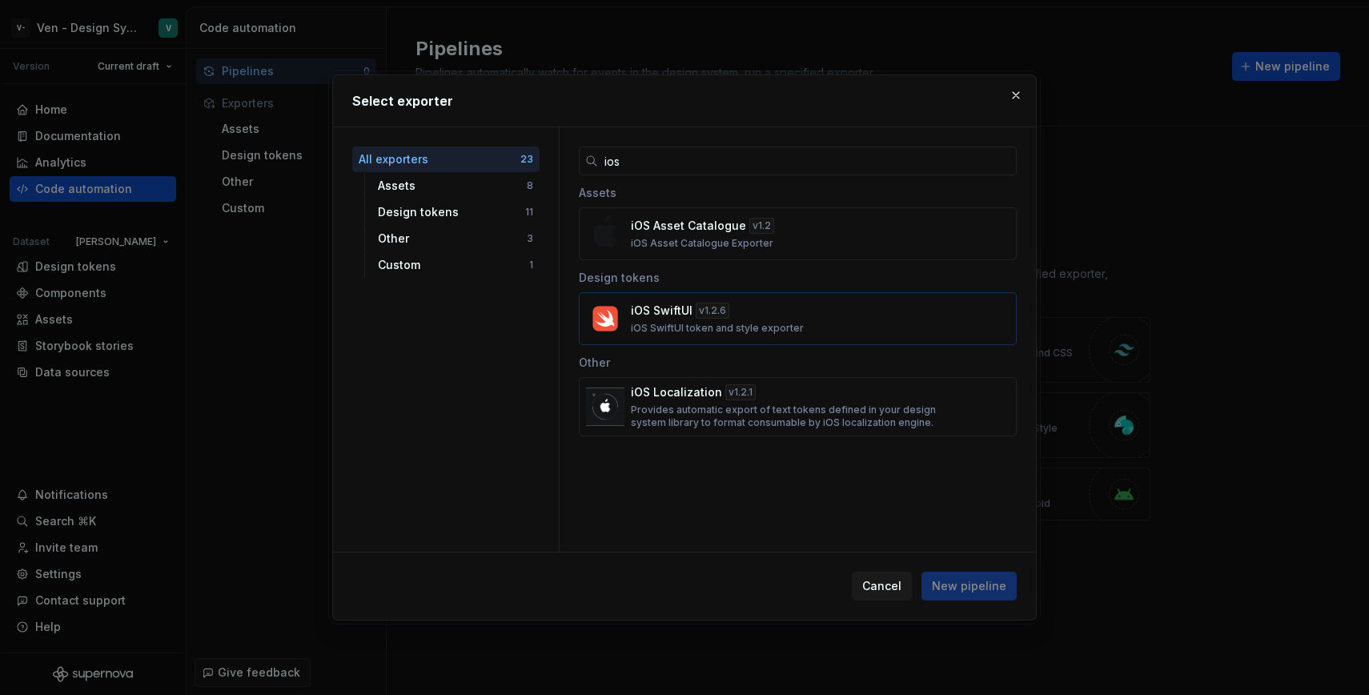
type input "ios"
click at [878, 309] on div "iOS SwiftUI v 1.2.6 iOS SwiftUI token and style exporter" at bounding box center [793, 319] width 324 height 32
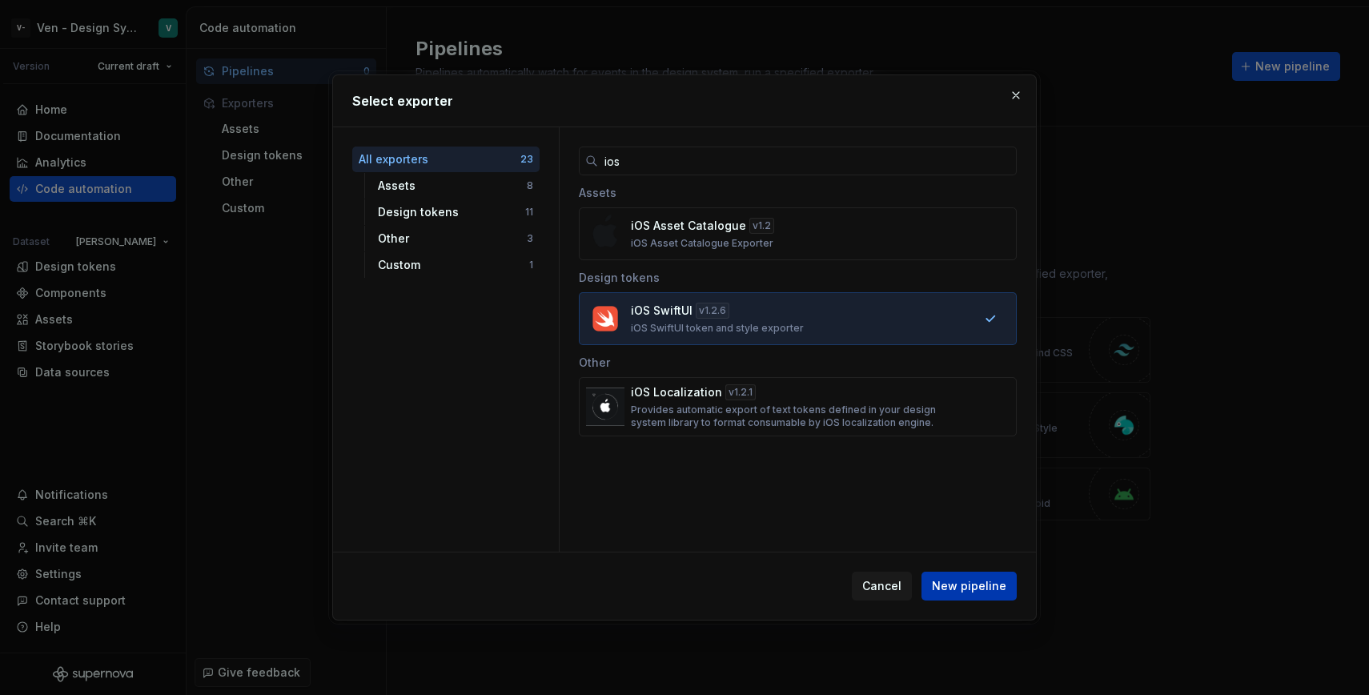
click at [969, 580] on span "New pipeline" at bounding box center [969, 586] width 74 height 16
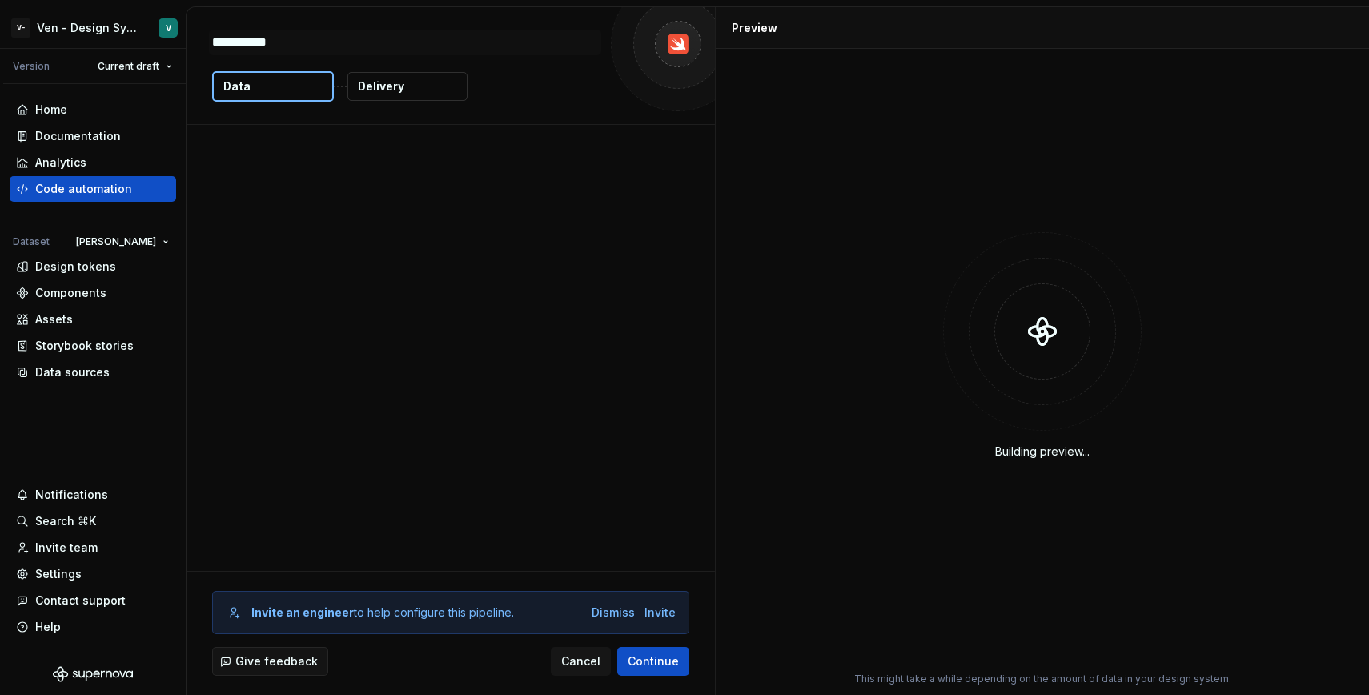
type textarea "*"
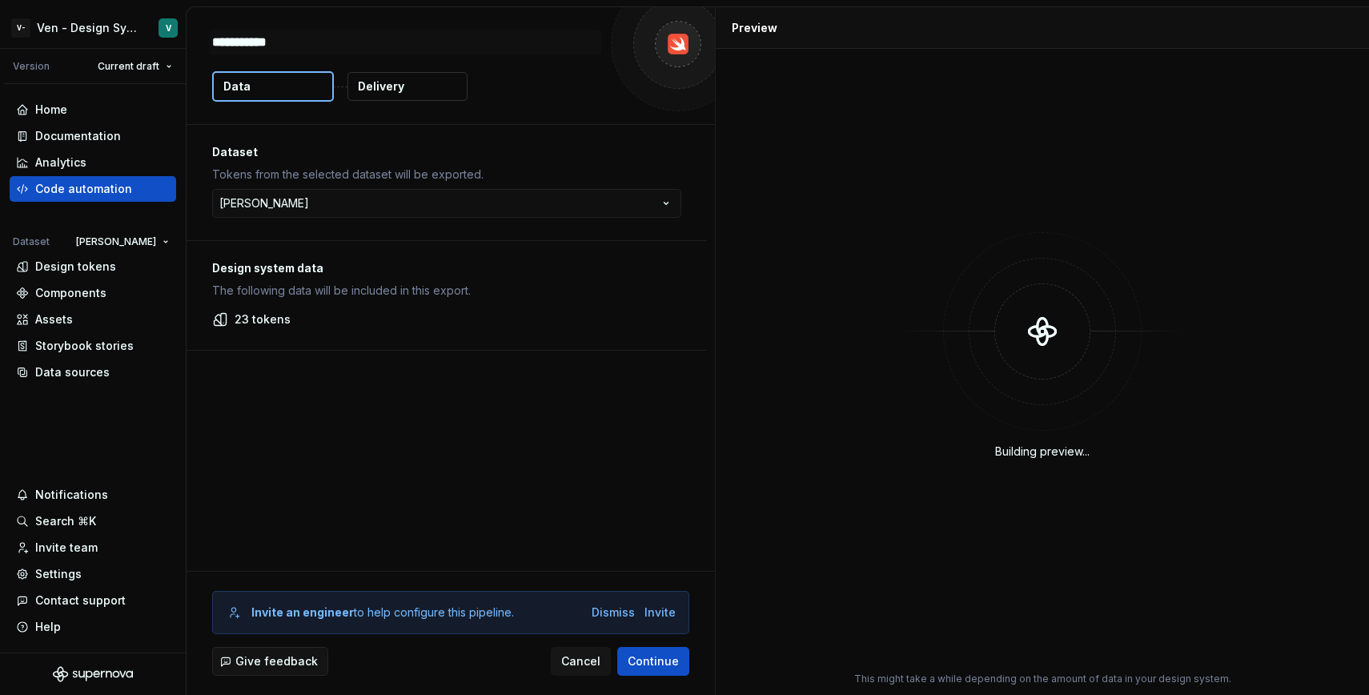
click at [351, 339] on div "Design system data The following data will be included in this export. 23 tokens" at bounding box center [447, 295] width 520 height 109
click at [264, 320] on p "23 tokens" at bounding box center [263, 319] width 56 height 16
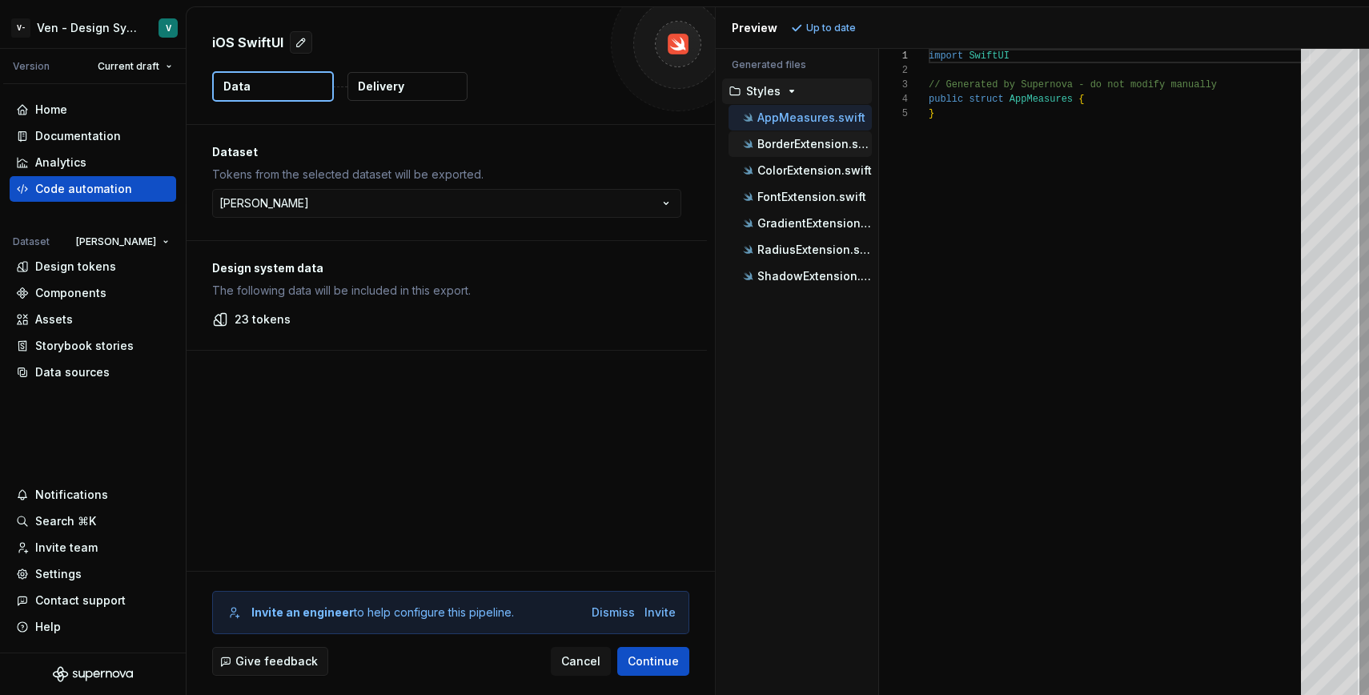
click at [821, 145] on p "BorderExtension.swift" at bounding box center [814, 144] width 114 height 13
click at [818, 170] on p "ColorExtension.swift" at bounding box center [814, 170] width 114 height 13
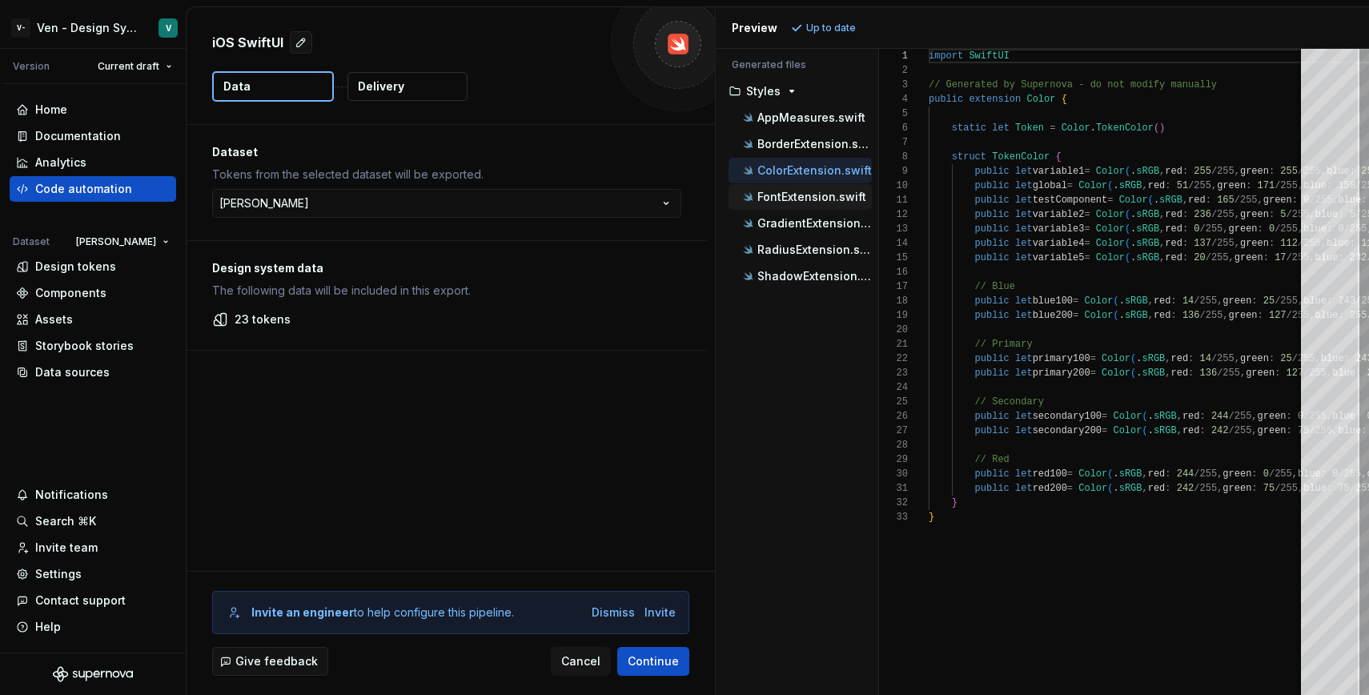
click at [814, 202] on p "FontExtension.swift" at bounding box center [811, 197] width 109 height 13
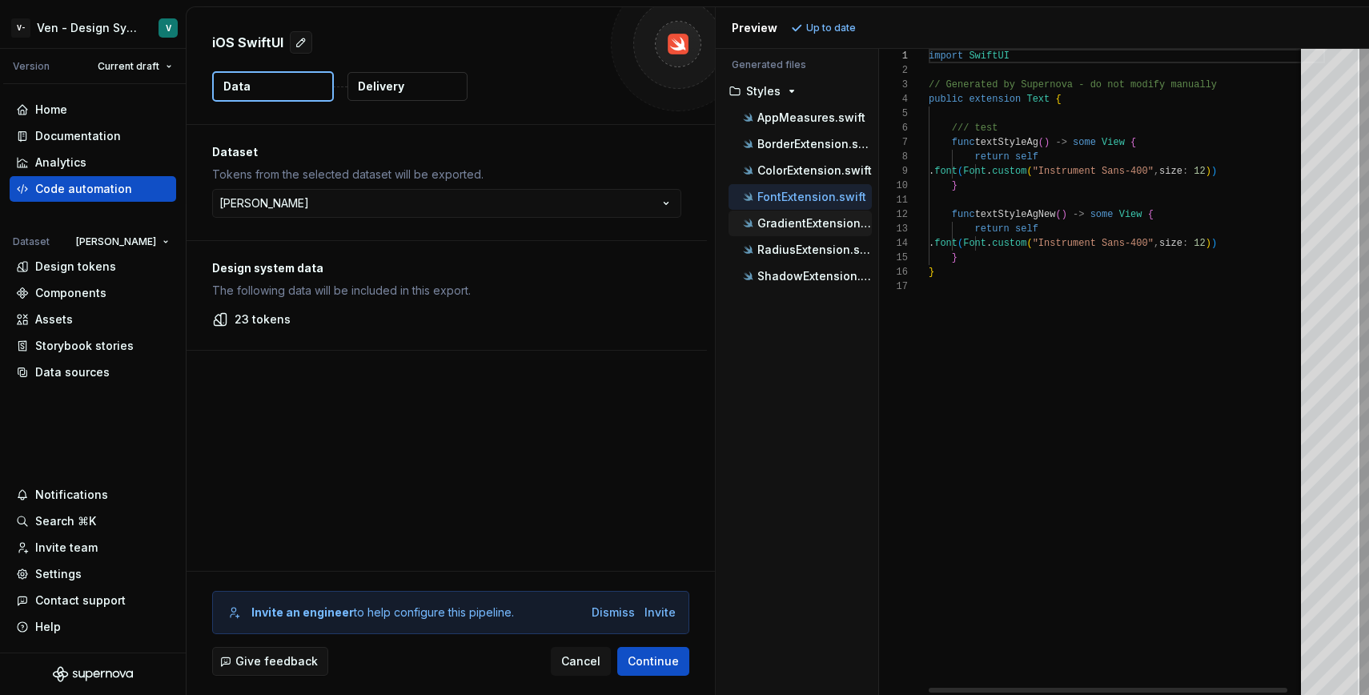
click at [812, 224] on p "GradientExtension.swift" at bounding box center [814, 223] width 114 height 13
type textarea "**********"
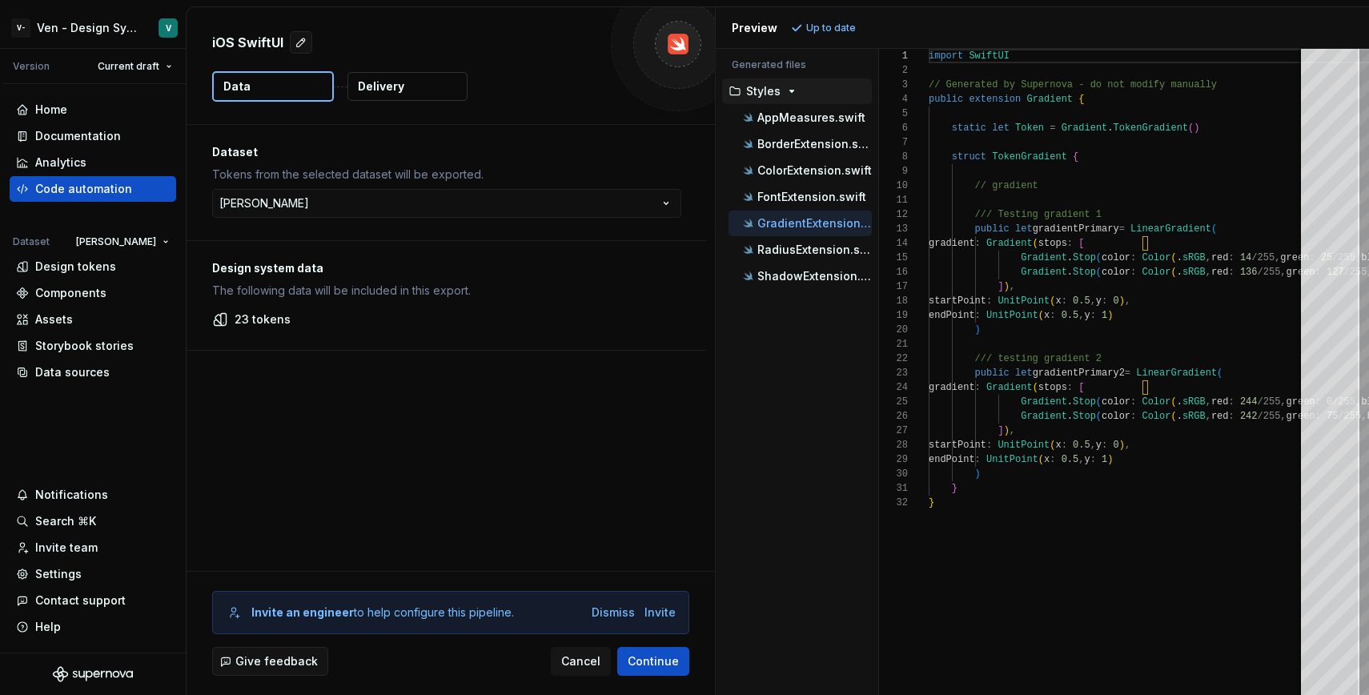
click at [768, 101] on div "Styles" at bounding box center [797, 91] width 150 height 26
click at [134, 196] on div "Code automation" at bounding box center [93, 189] width 154 height 16
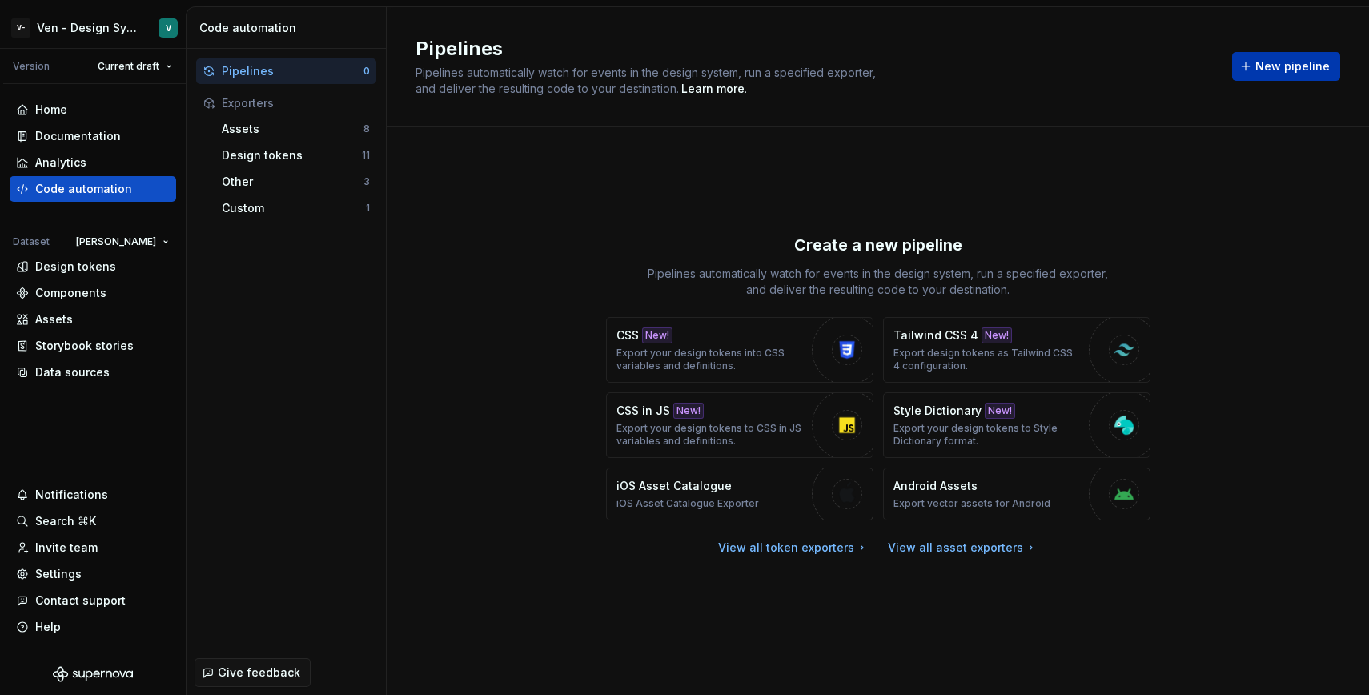
click at [1264, 70] on span "New pipeline" at bounding box center [1292, 66] width 74 height 16
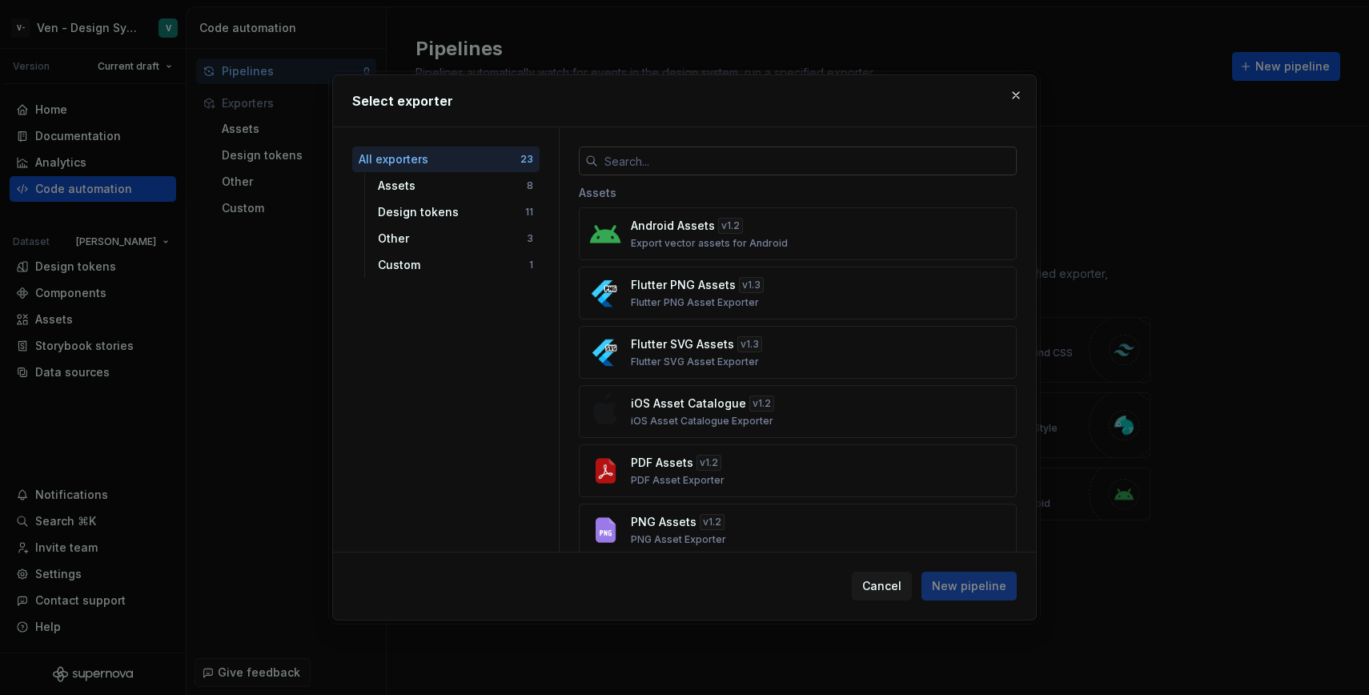
click at [802, 160] on input "text" at bounding box center [807, 160] width 419 height 29
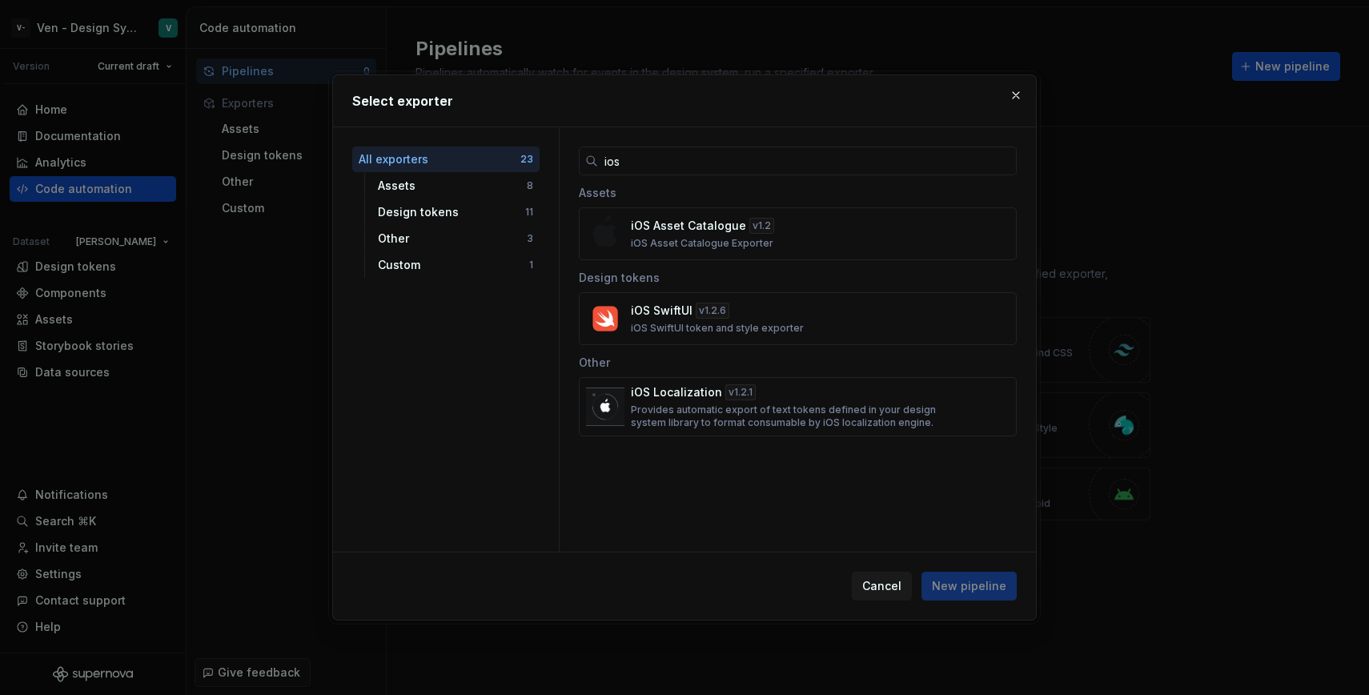
type input "ios"
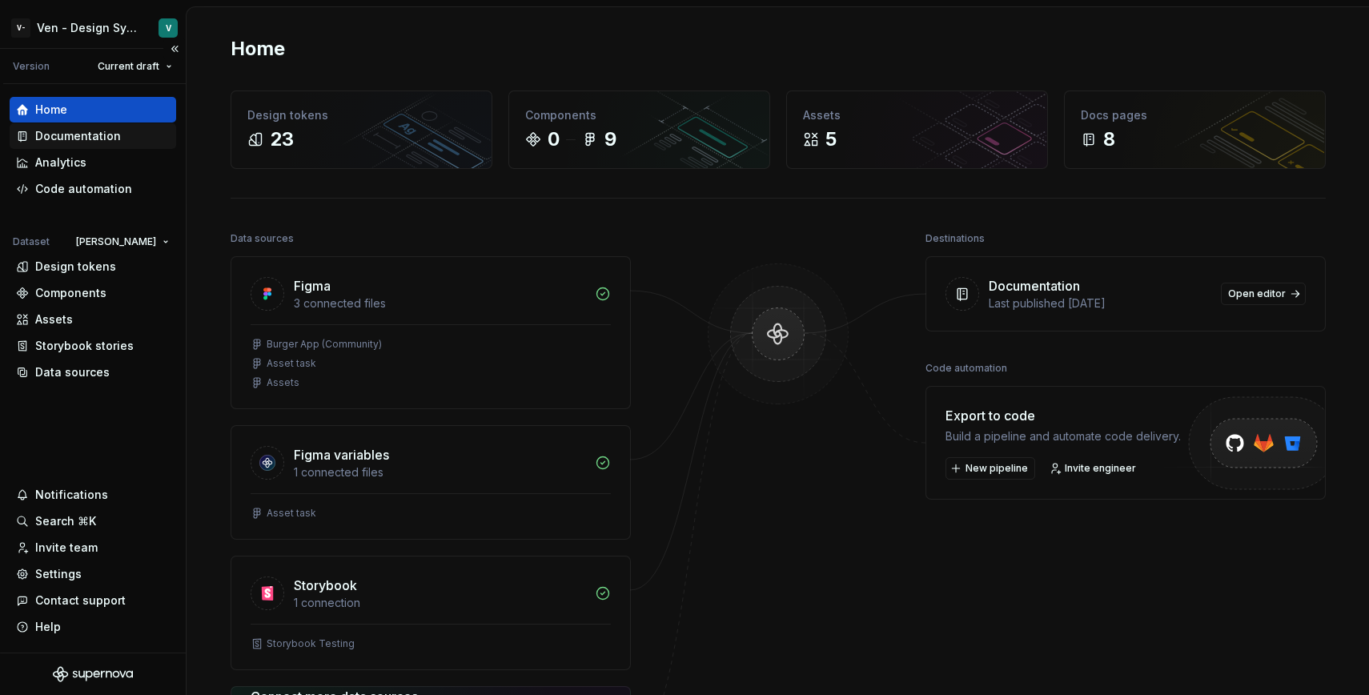
click at [74, 133] on div "Documentation" at bounding box center [78, 136] width 86 height 16
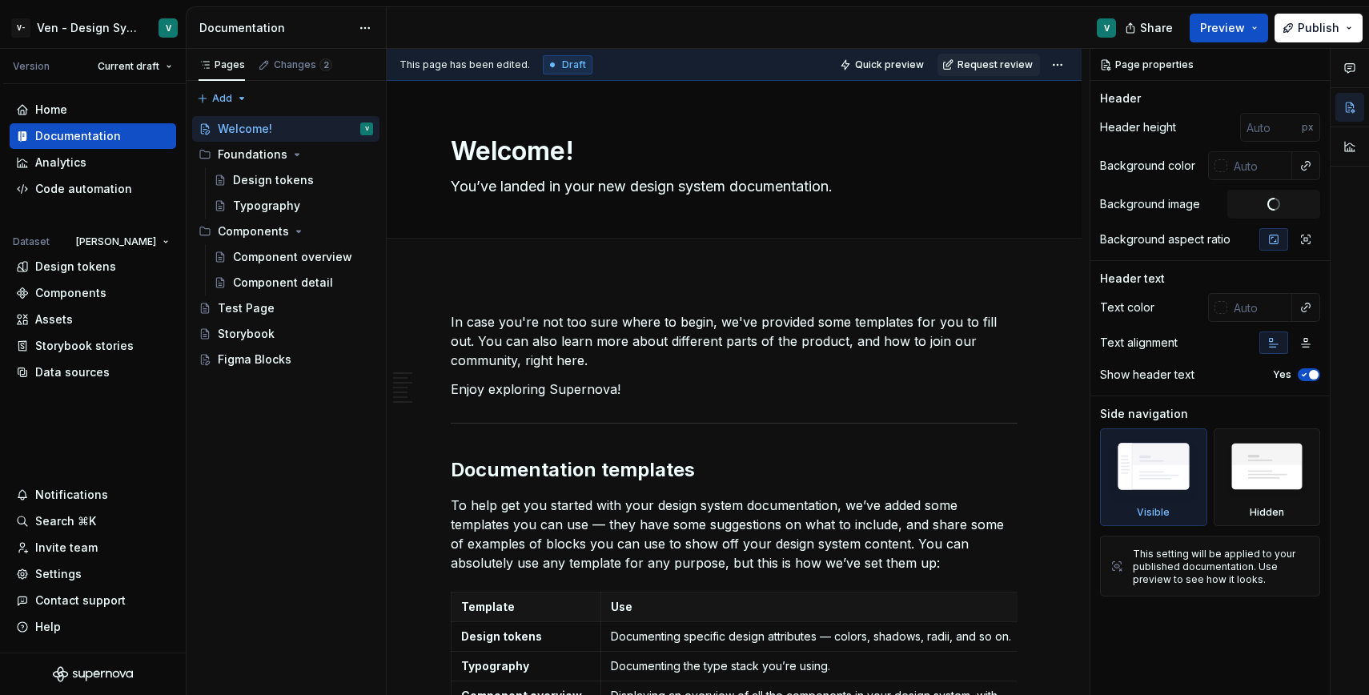
type textarea "*"
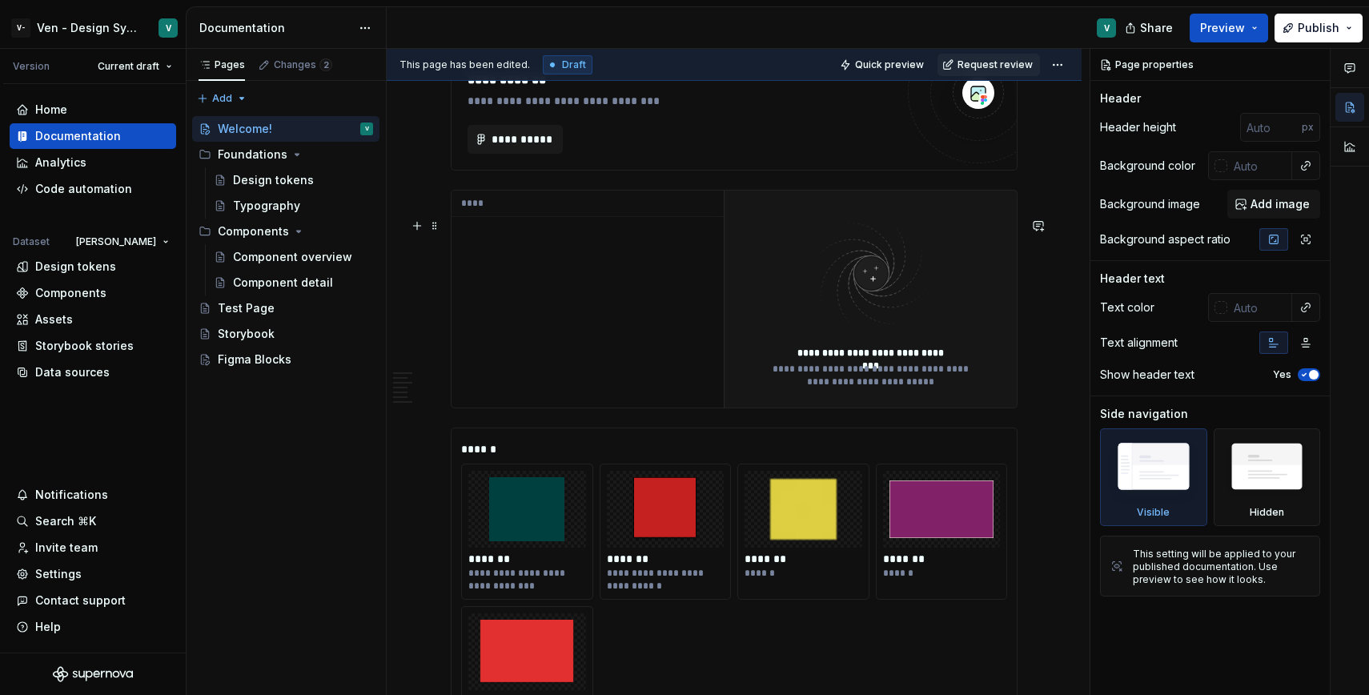
click at [644, 503] on img at bounding box center [665, 509] width 105 height 64
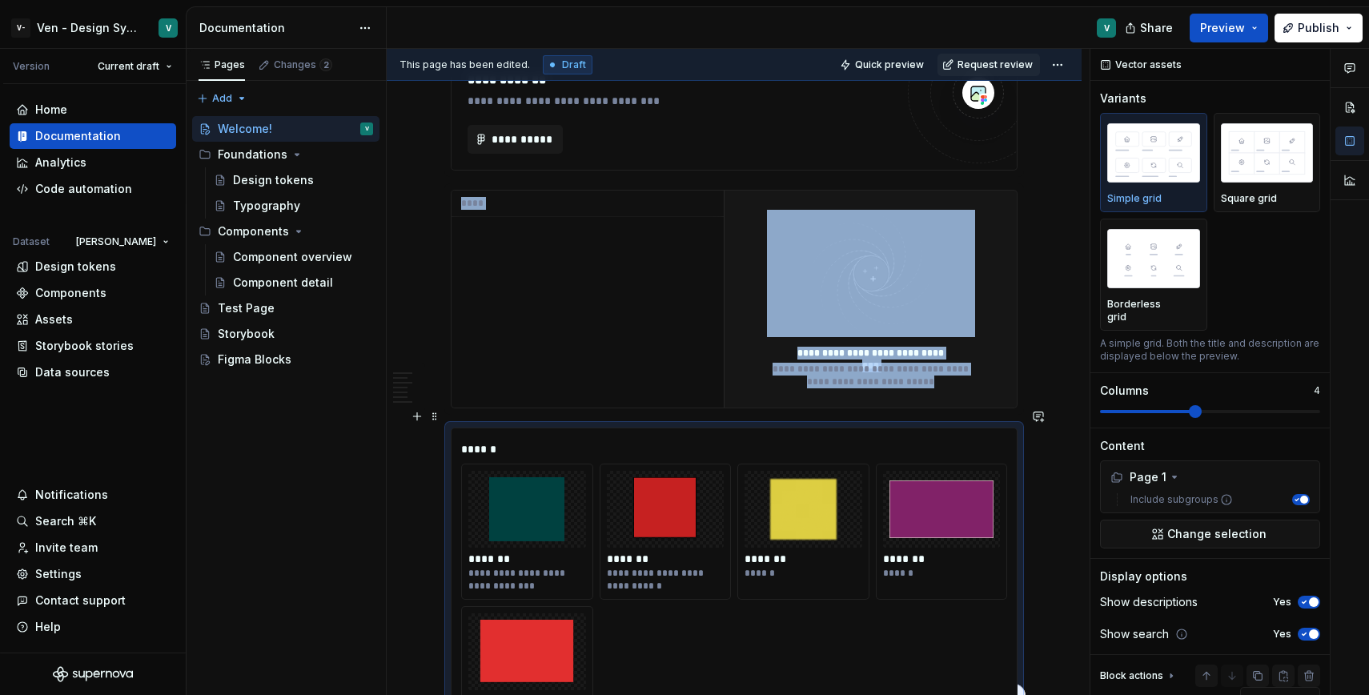
scroll to position [2136, 0]
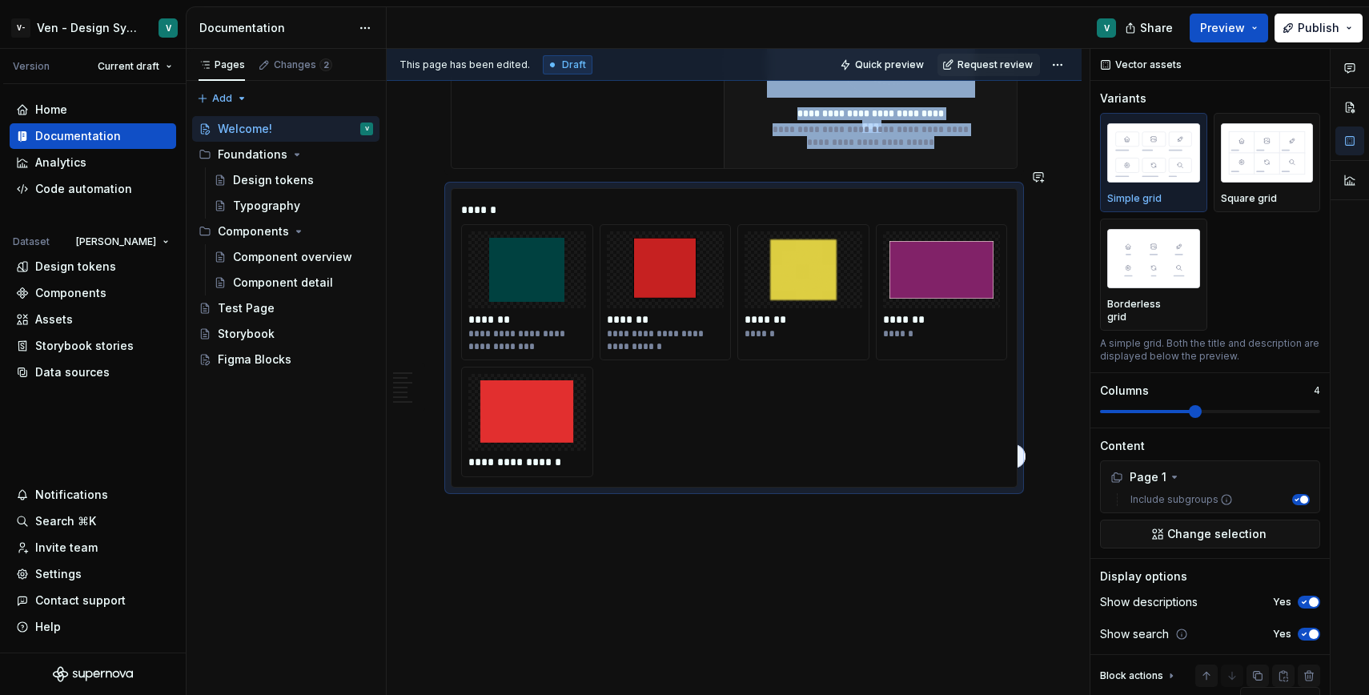
click at [719, 430] on div "**********" at bounding box center [734, 350] width 546 height 253
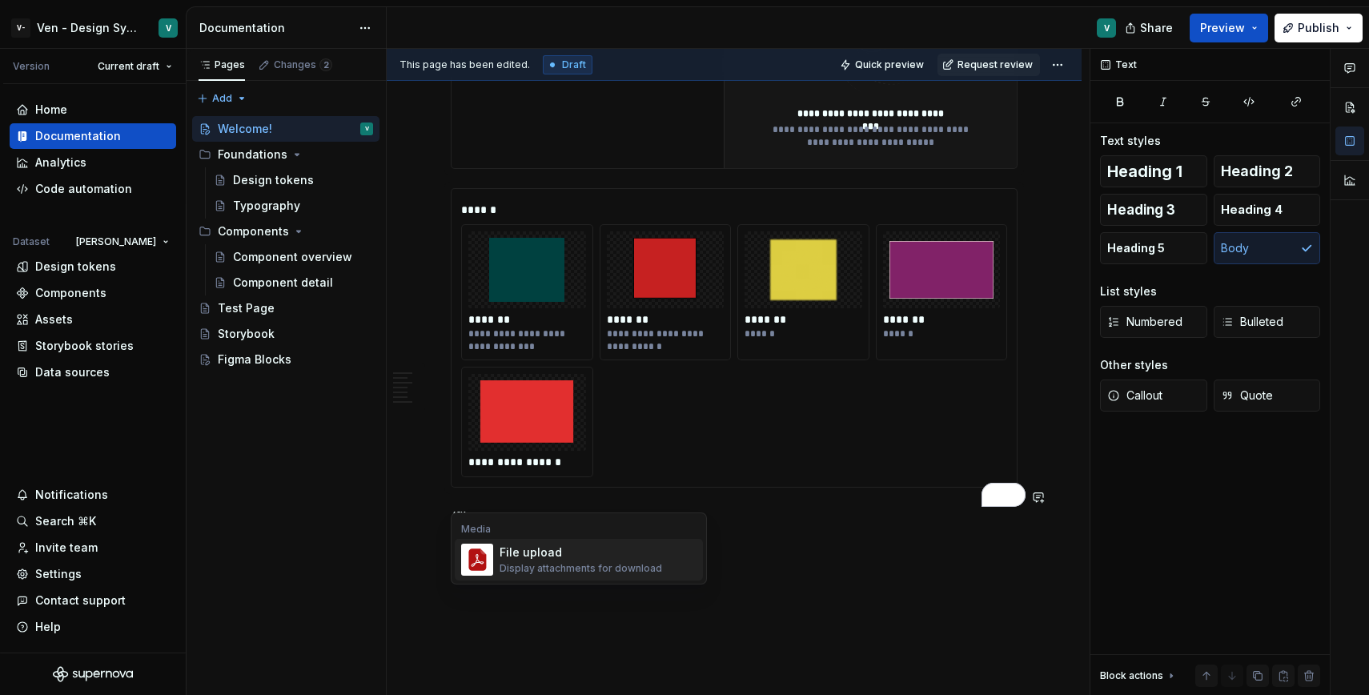
click at [582, 568] on div "Display attachments for download" at bounding box center [580, 568] width 162 height 13
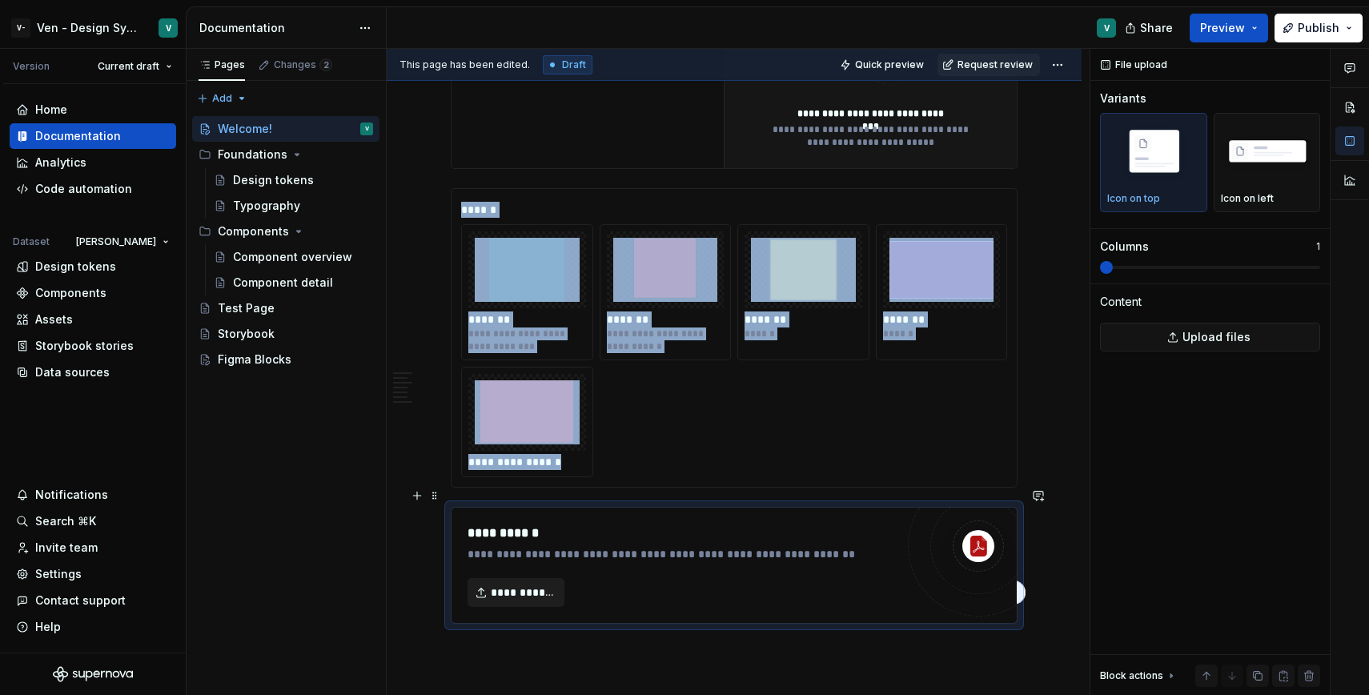
click at [535, 584] on span "**********" at bounding box center [522, 592] width 63 height 16
click at [801, 552] on div "**********" at bounding box center [680, 564] width 427 height 83
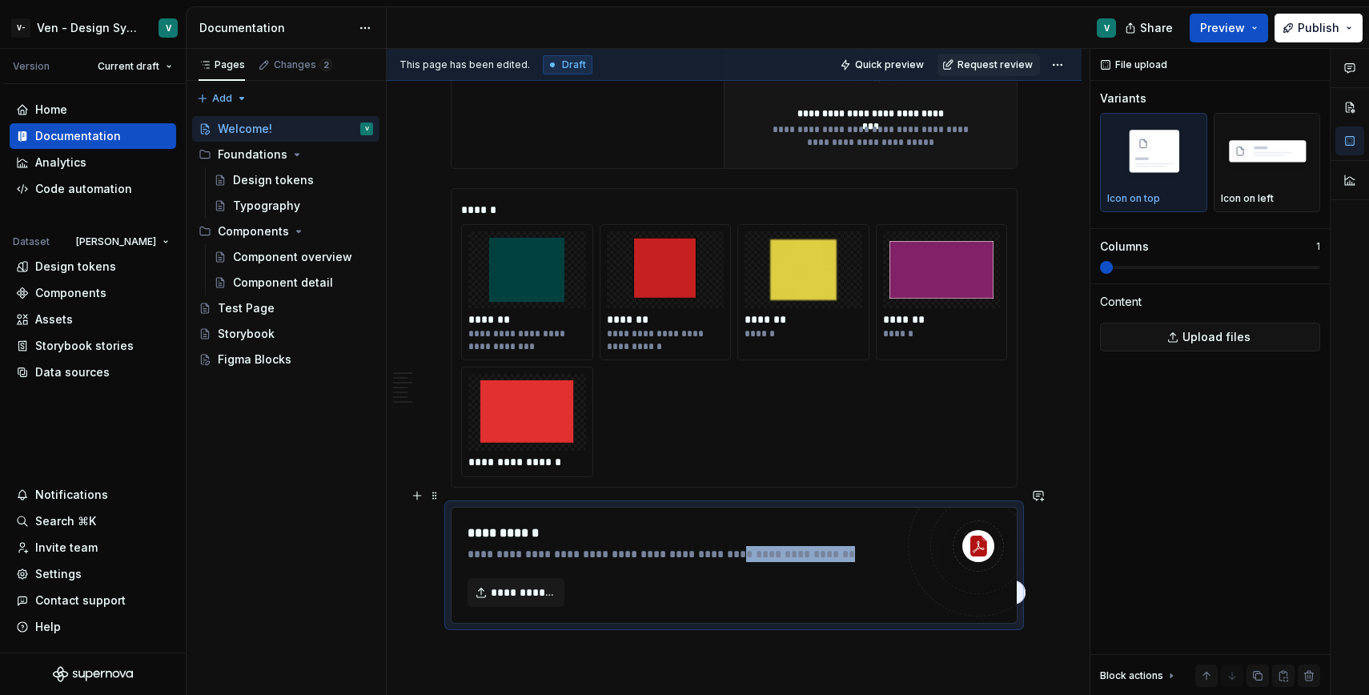
drag, startPoint x: 844, startPoint y: 537, endPoint x: 744, endPoint y: 532, distance: 101.0
click at [744, 546] on div "**********" at bounding box center [684, 554] width 435 height 16
click at [618, 556] on div "**********" at bounding box center [680, 564] width 427 height 83
click at [532, 584] on span "**********" at bounding box center [522, 592] width 63 height 16
type textarea "*"
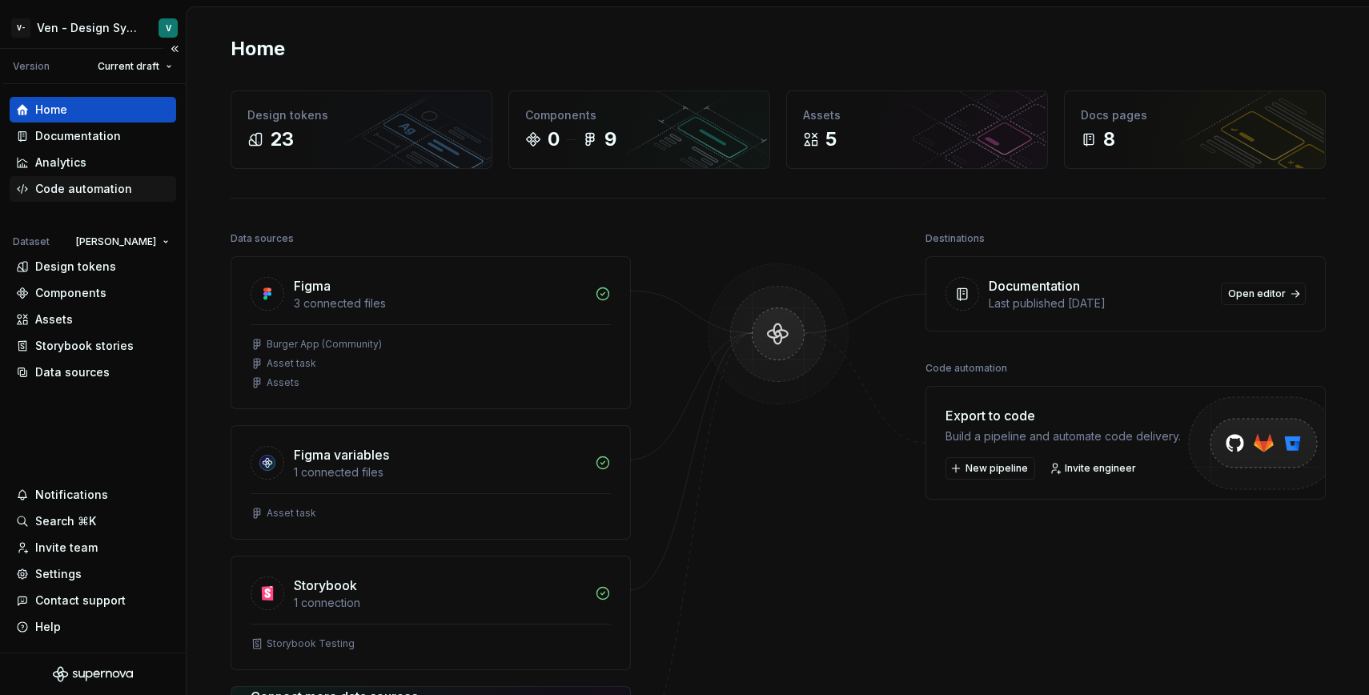
click at [90, 191] on div "Code automation" at bounding box center [83, 189] width 97 height 16
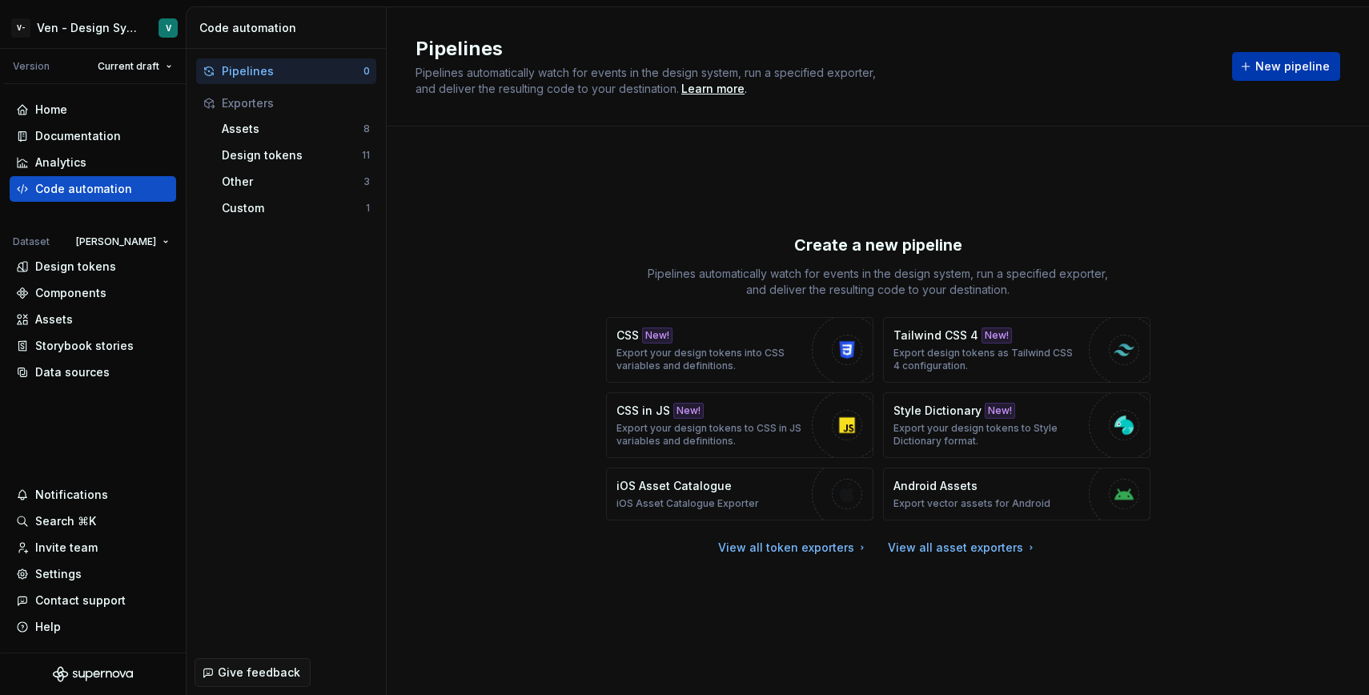
click at [1270, 67] on span "New pipeline" at bounding box center [1292, 66] width 74 height 16
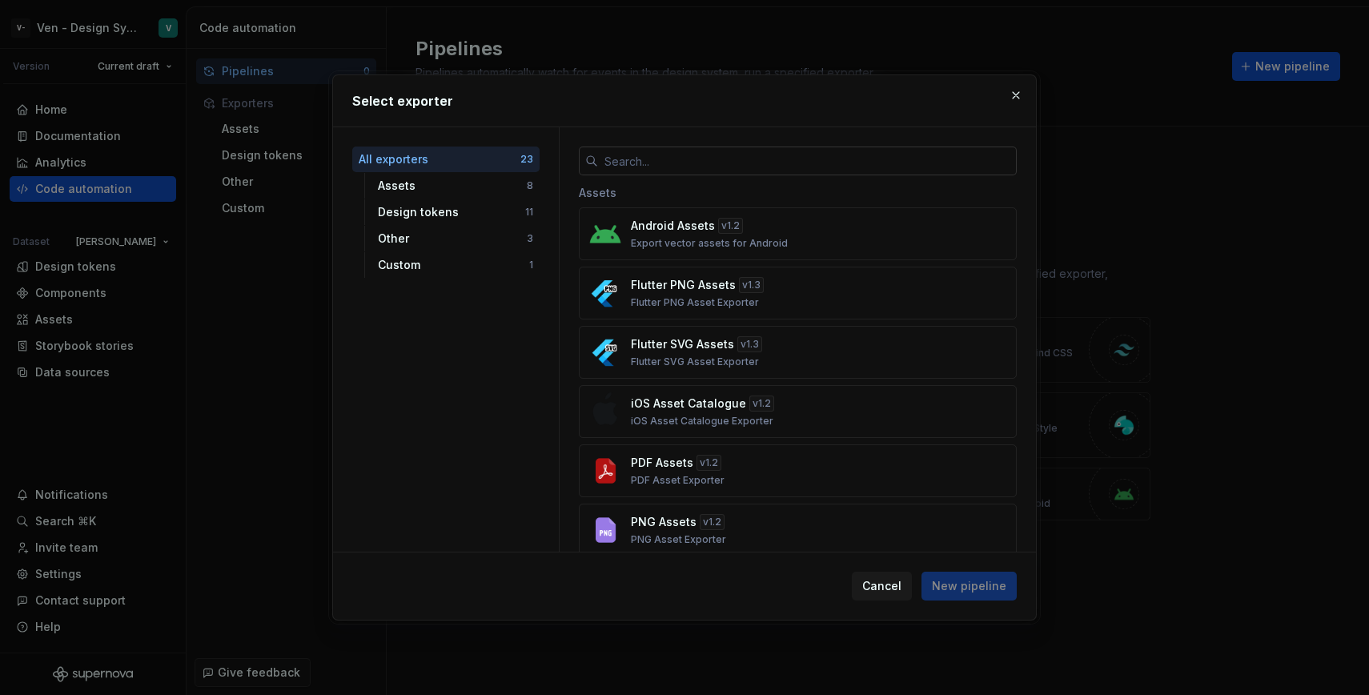
click at [695, 166] on input "text" at bounding box center [807, 160] width 419 height 29
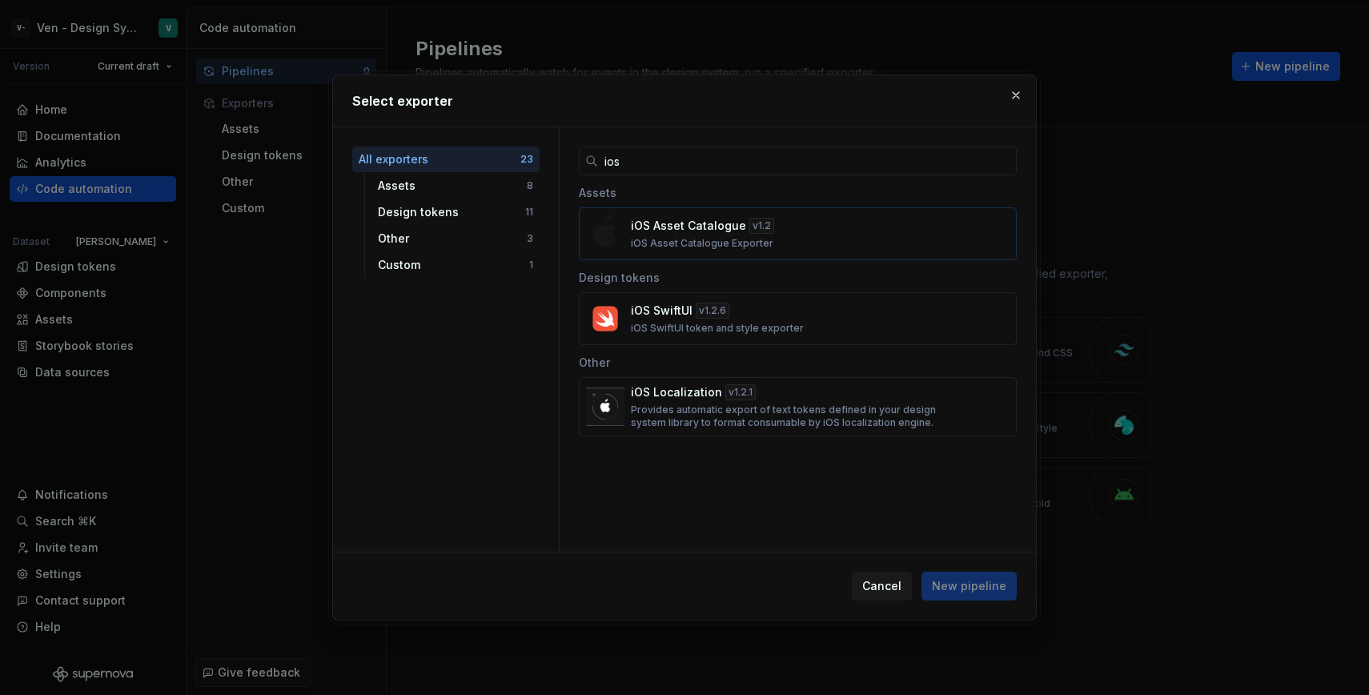
type input "ios"
click at [664, 219] on p "iOS Asset Catalogue" at bounding box center [688, 226] width 115 height 16
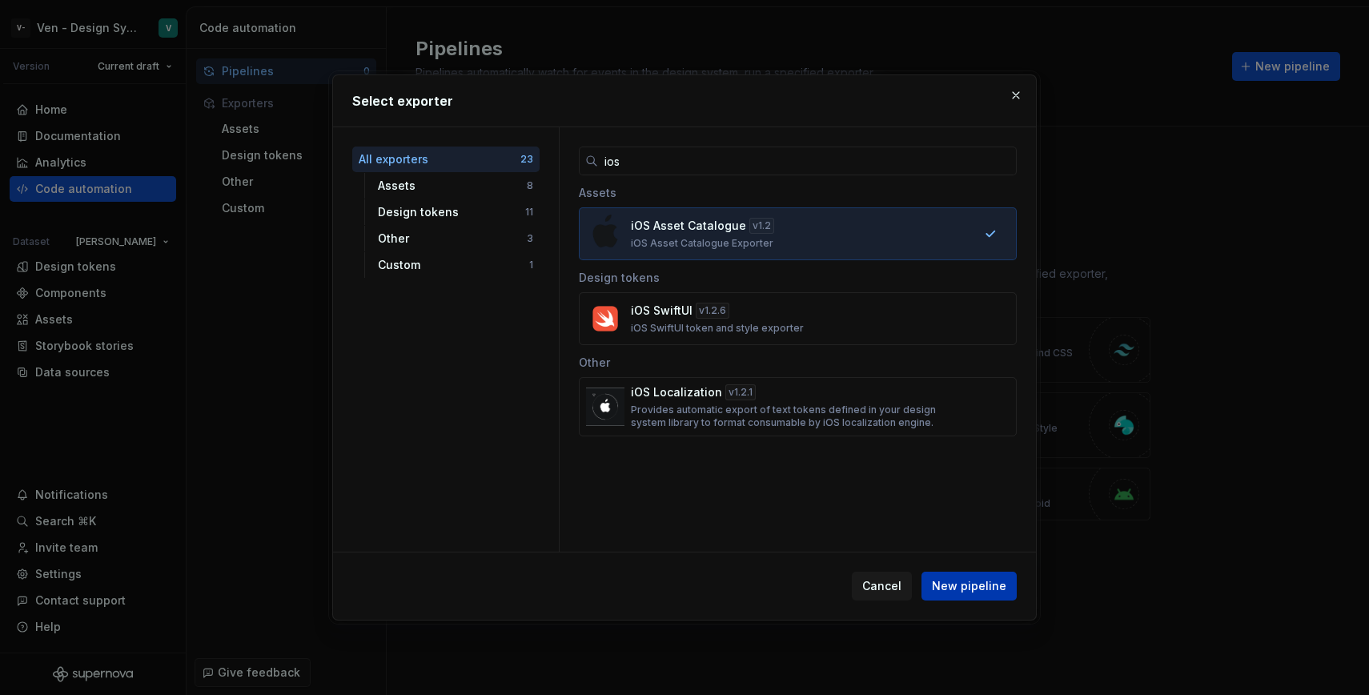
click at [965, 583] on span "New pipeline" at bounding box center [969, 586] width 74 height 16
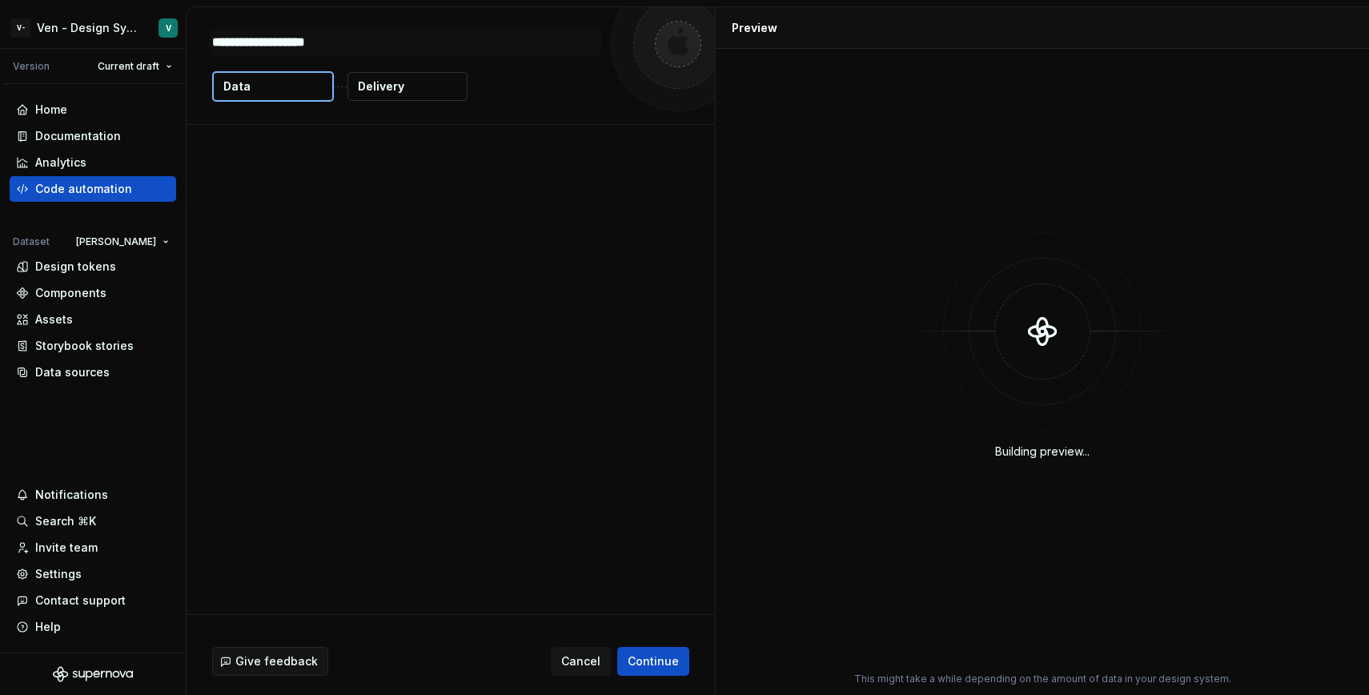
type textarea "*"
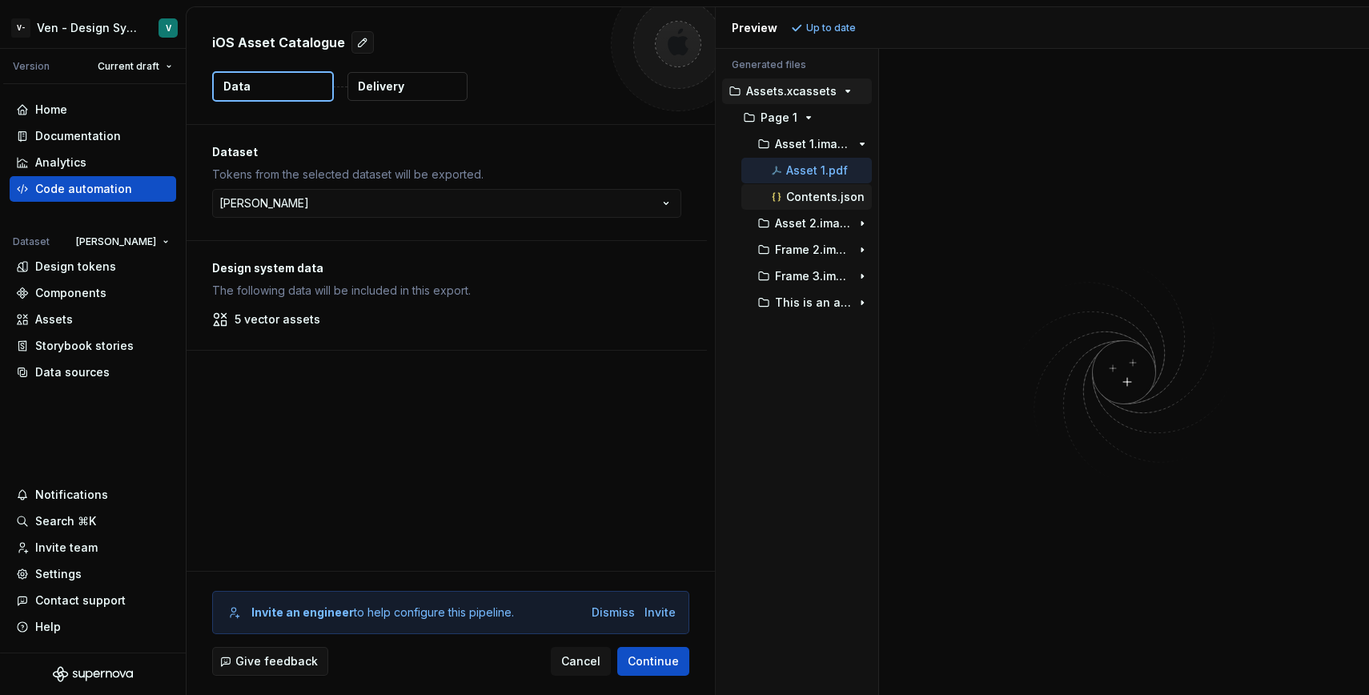
click at [799, 191] on p "Contents.json" at bounding box center [825, 197] width 78 height 13
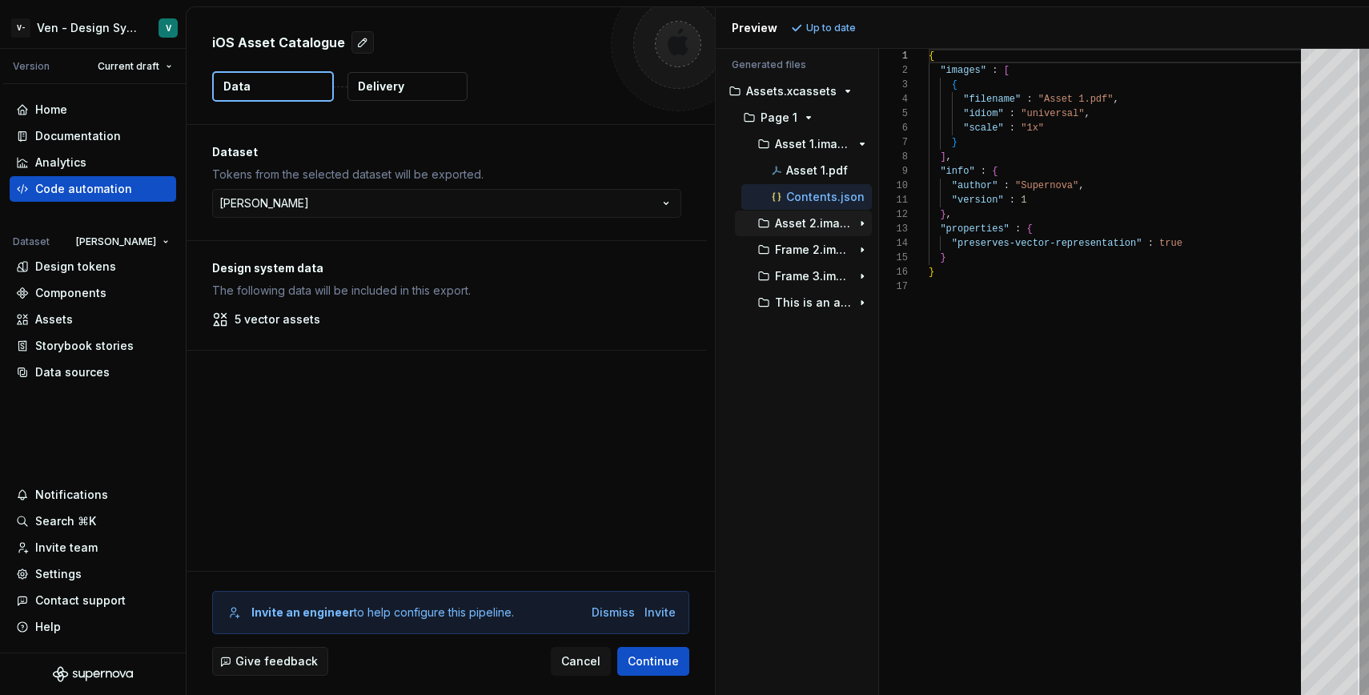
click at [797, 217] on p "Asset 2.imageset" at bounding box center [813, 223] width 76 height 13
click at [804, 300] on p "Frame 2.imageset" at bounding box center [813, 302] width 76 height 13
